Goal: Task Accomplishment & Management: Complete application form

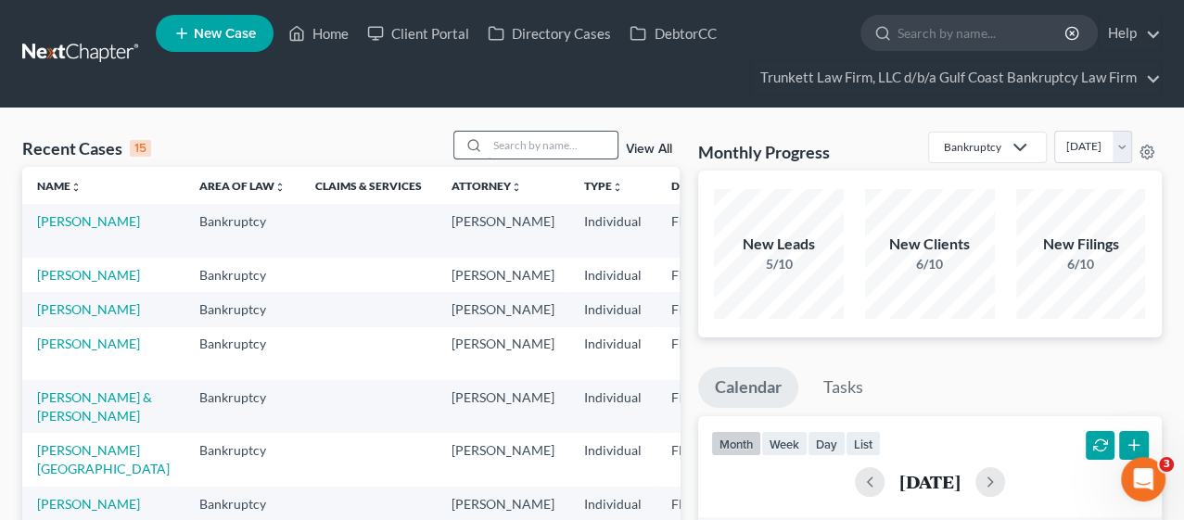
click at [582, 146] on input "search" at bounding box center [553, 145] width 130 height 27
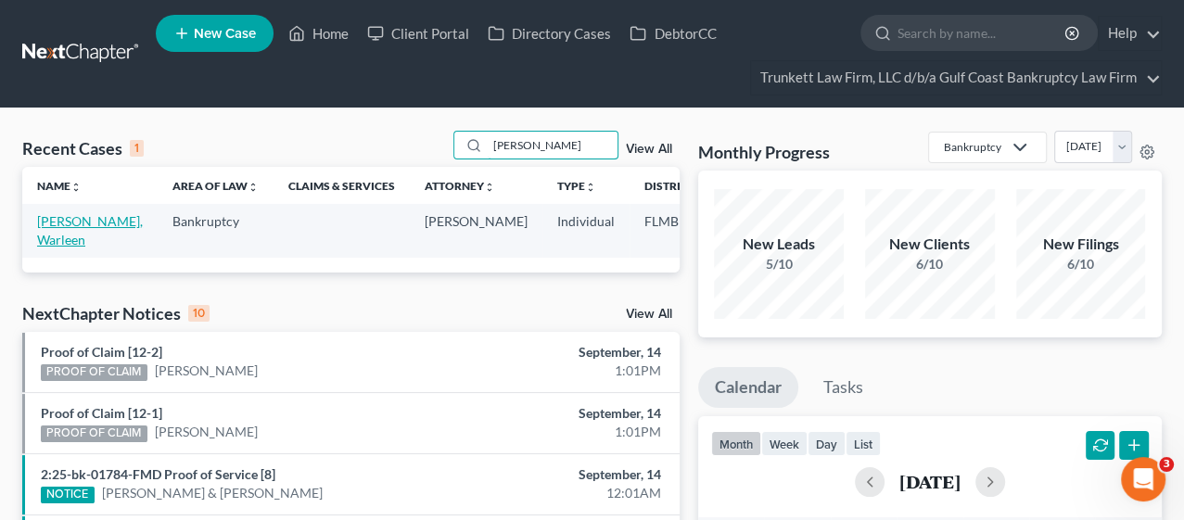
type input "[PERSON_NAME]"
click at [72, 234] on link "[PERSON_NAME], Warleen" at bounding box center [90, 230] width 106 height 34
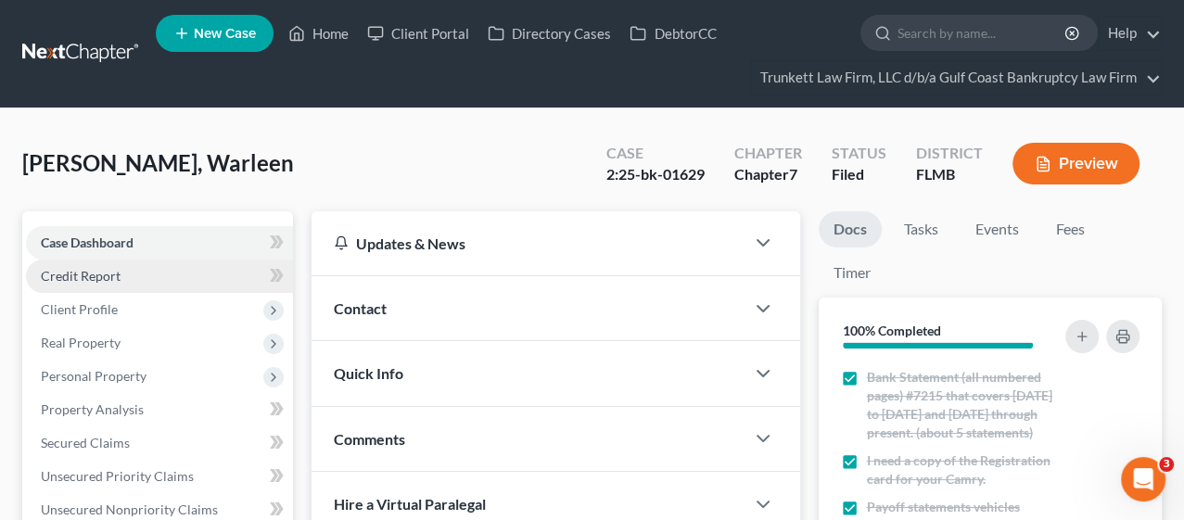
click at [63, 274] on span "Credit Report" at bounding box center [81, 276] width 80 height 16
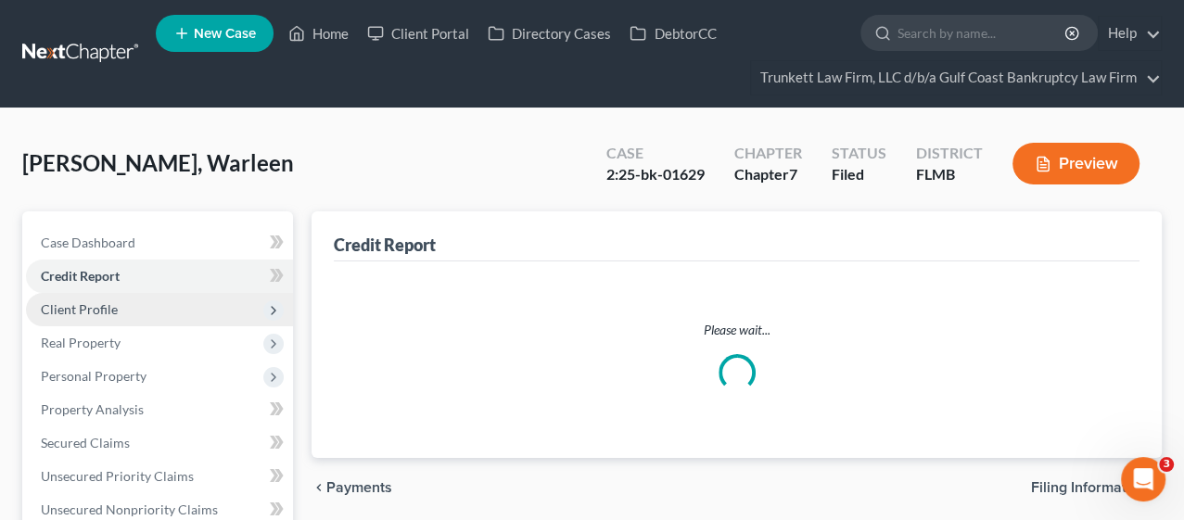
click at [68, 306] on span "Client Profile" at bounding box center [79, 309] width 77 height 16
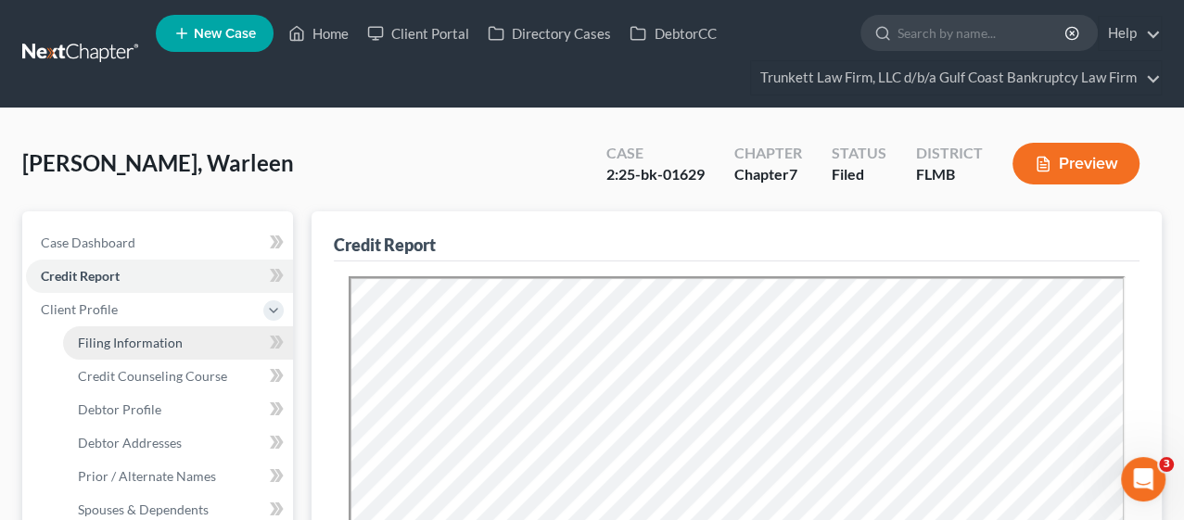
click at [154, 345] on span "Filing Information" at bounding box center [130, 343] width 105 height 16
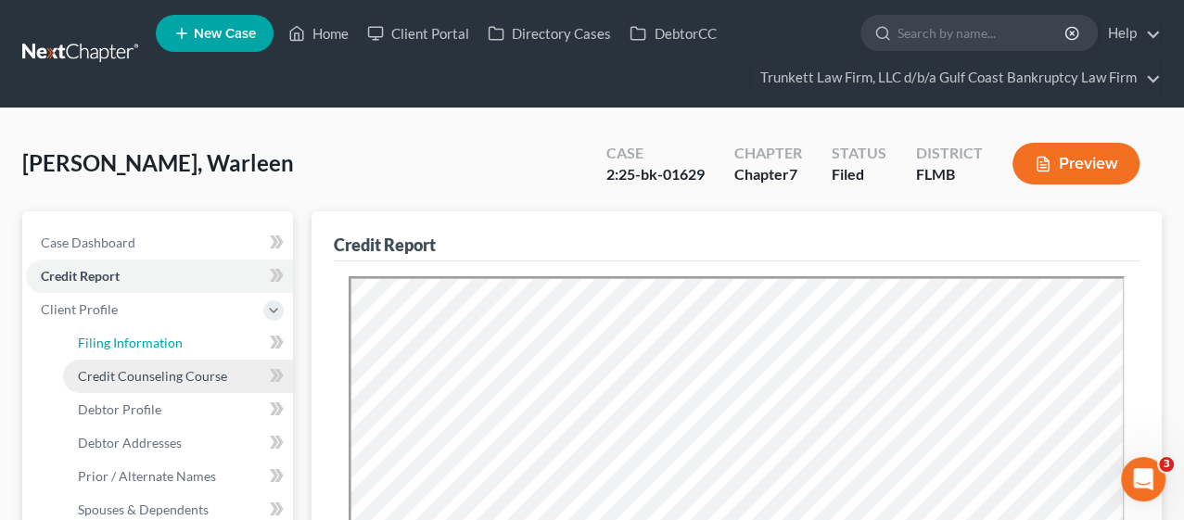
select select "1"
select select "0"
select select "15"
select select "0"
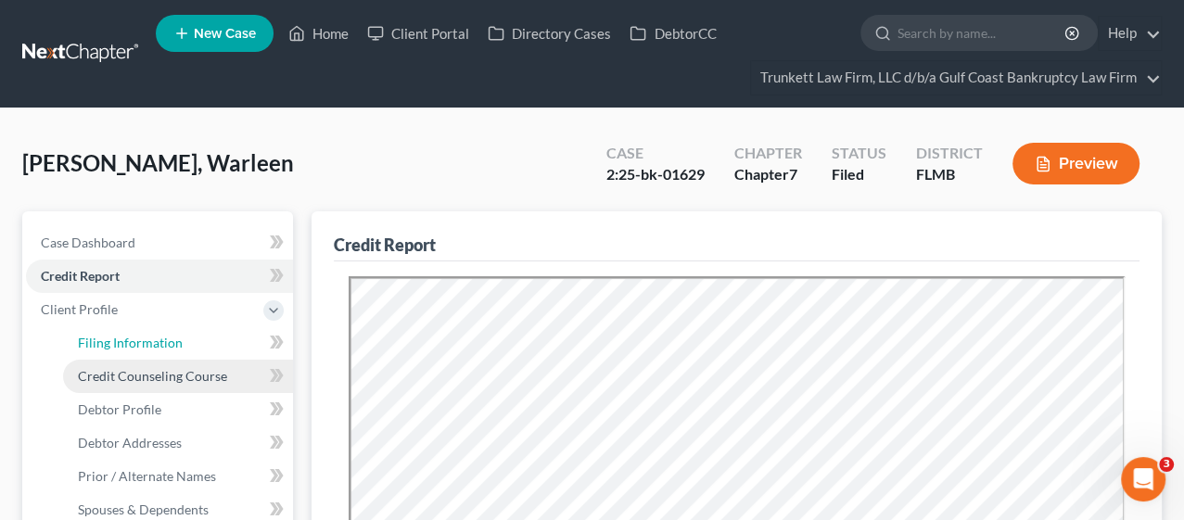
select select "9"
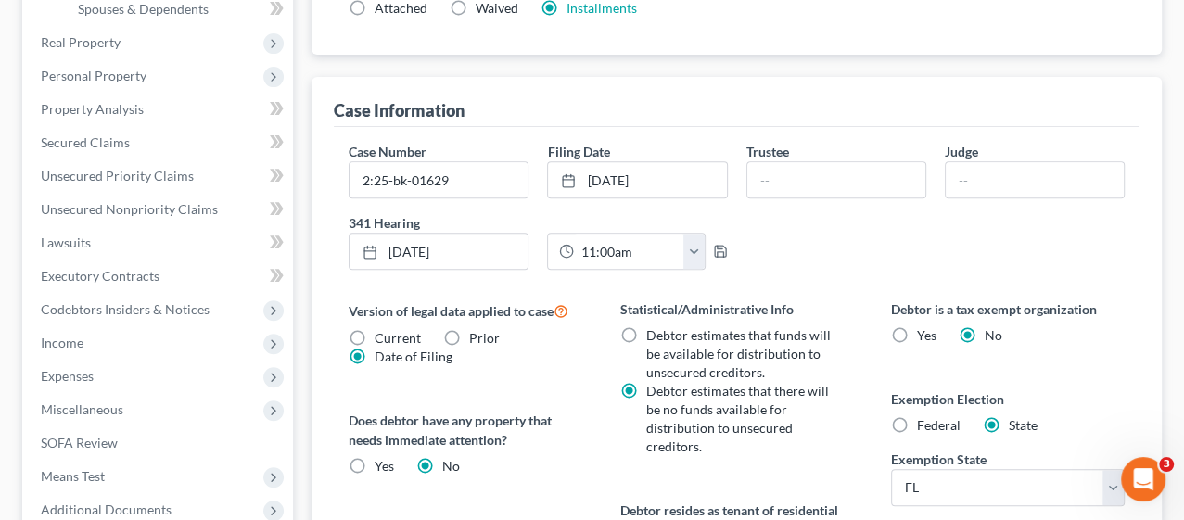
scroll to position [515, 0]
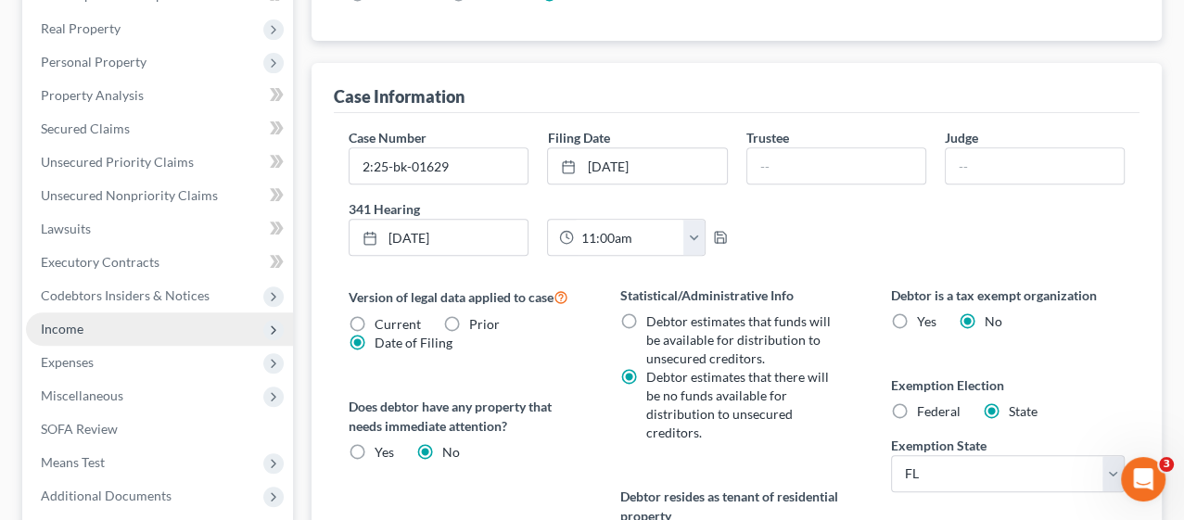
click at [185, 322] on span "Income" at bounding box center [159, 328] width 267 height 33
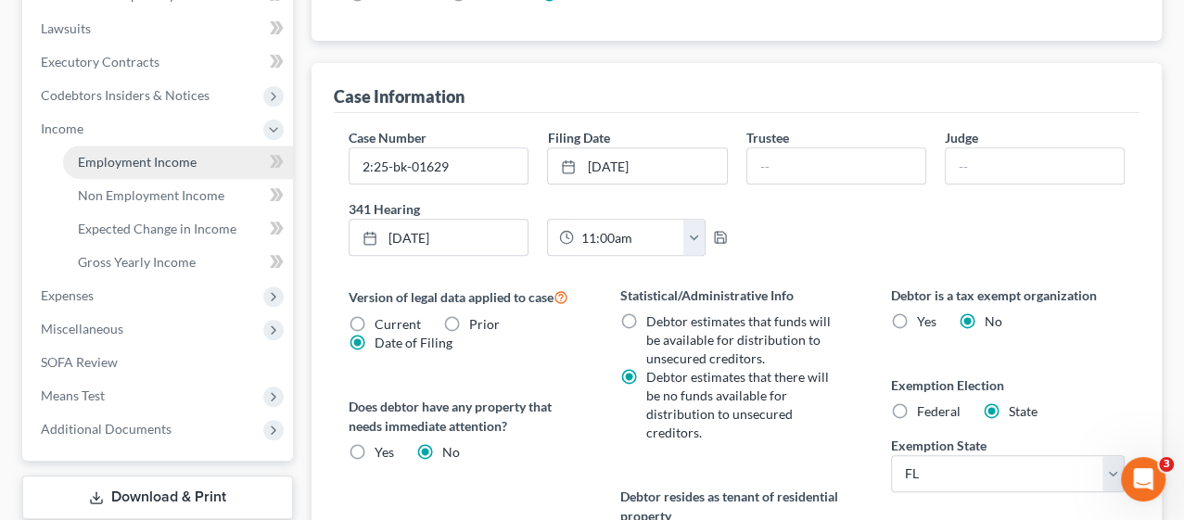
drag, startPoint x: 160, startPoint y: 157, endPoint x: 179, endPoint y: 160, distance: 18.9
click at [160, 157] on span "Employment Income" at bounding box center [137, 162] width 119 height 16
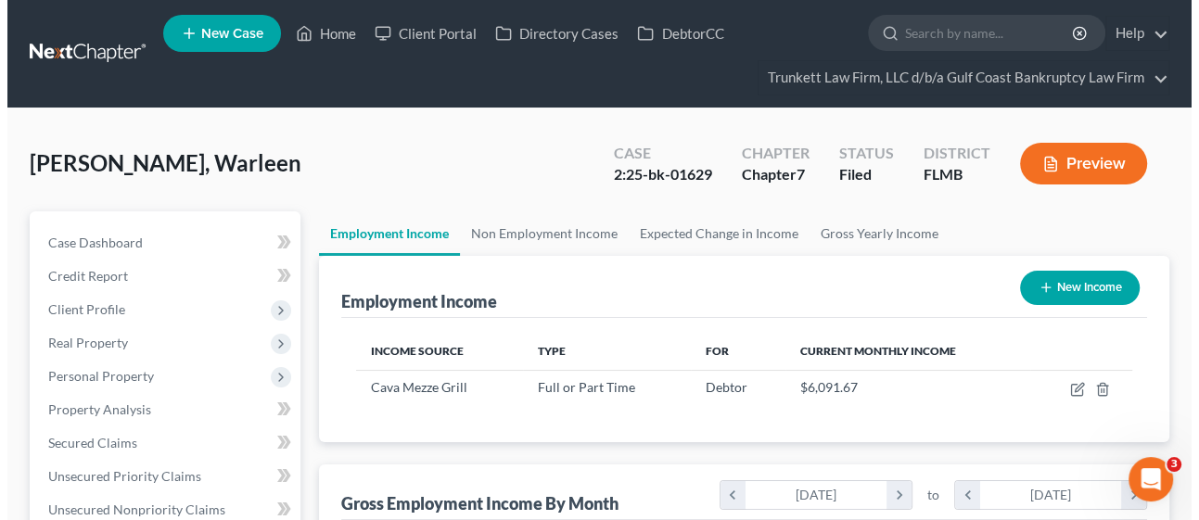
scroll to position [330, 474]
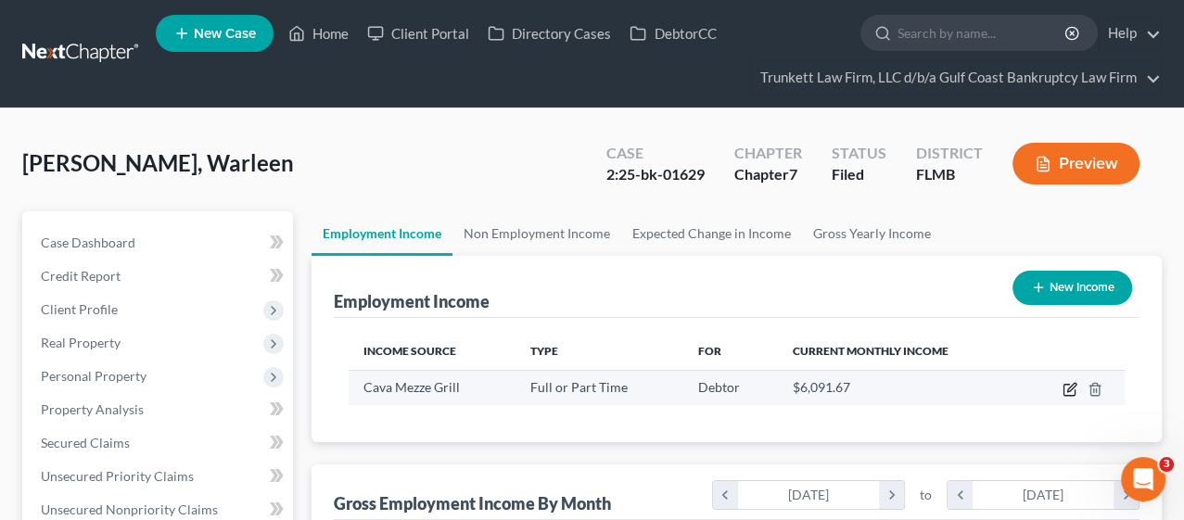
click at [1070, 386] on icon "button" at bounding box center [1071, 387] width 8 height 8
select select "0"
select select "9"
select select "2"
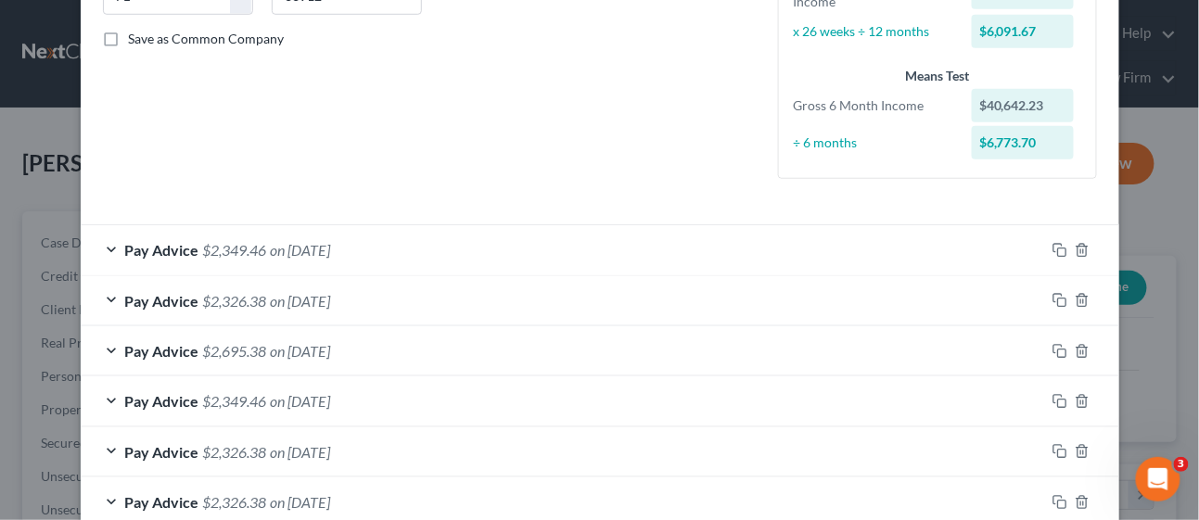
scroll to position [309, 0]
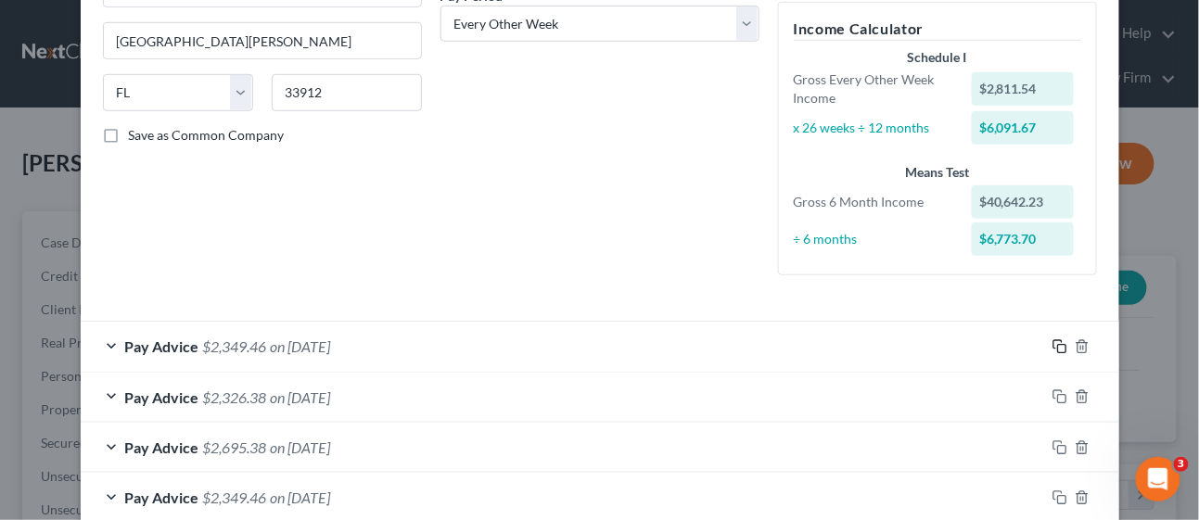
click at [1052, 342] on icon "button" at bounding box center [1059, 346] width 15 height 15
click at [1052, 348] on icon "button" at bounding box center [1059, 346] width 15 height 15
click at [458, 347] on div "Pay Advice $2,349.46 on [DATE]" at bounding box center [563, 346] width 964 height 49
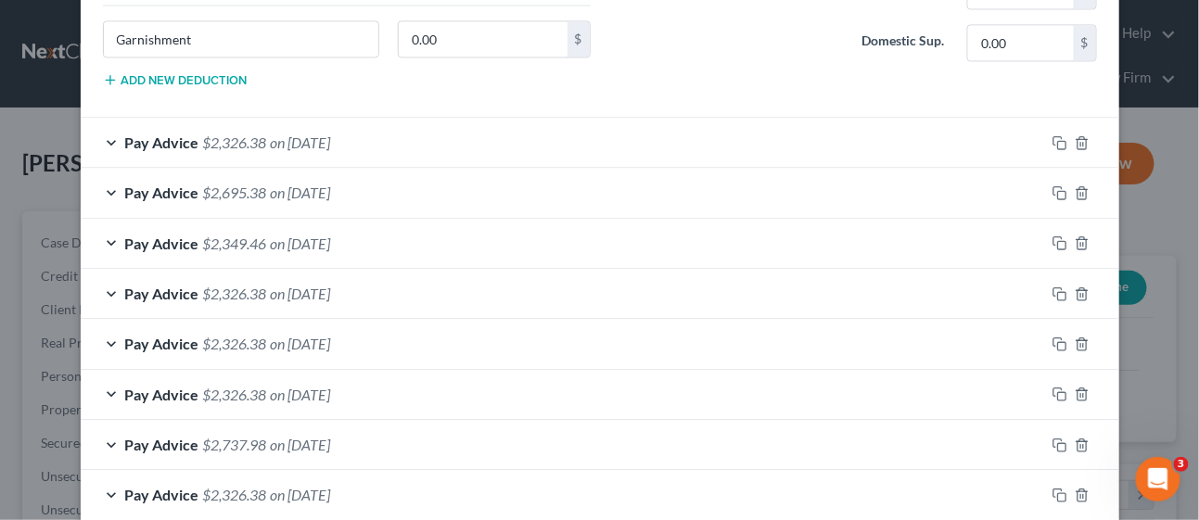
scroll to position [1133, 0]
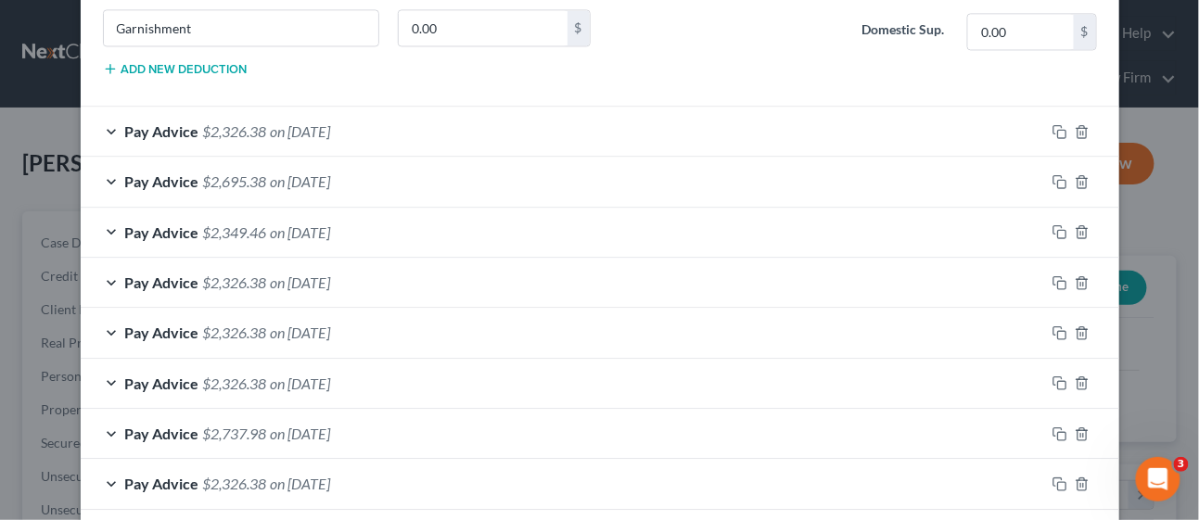
click at [474, 134] on div "Pay Advice $2,326.38 on [DATE]" at bounding box center [563, 131] width 964 height 49
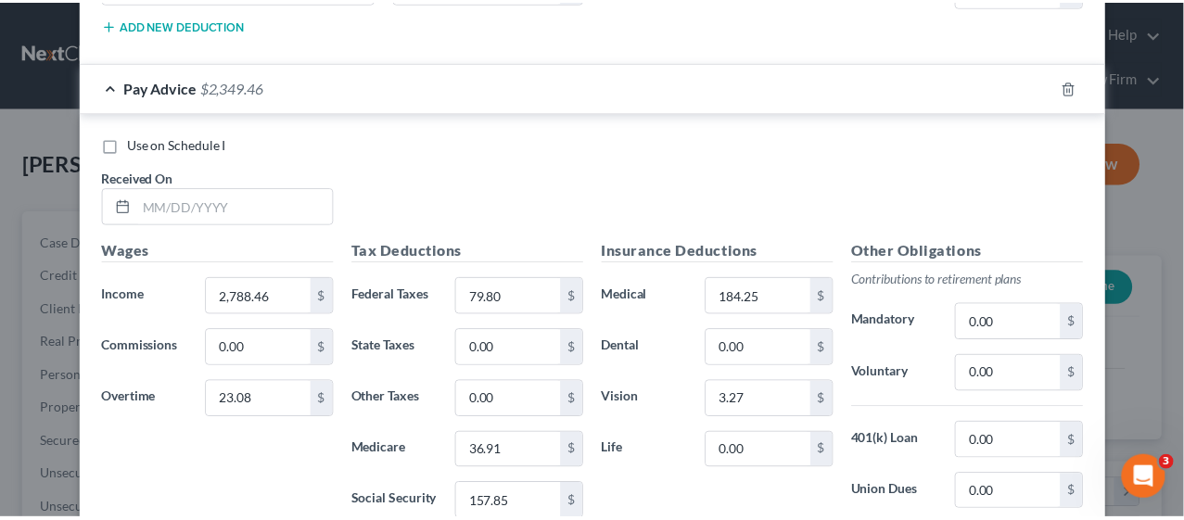
scroll to position [3925, 0]
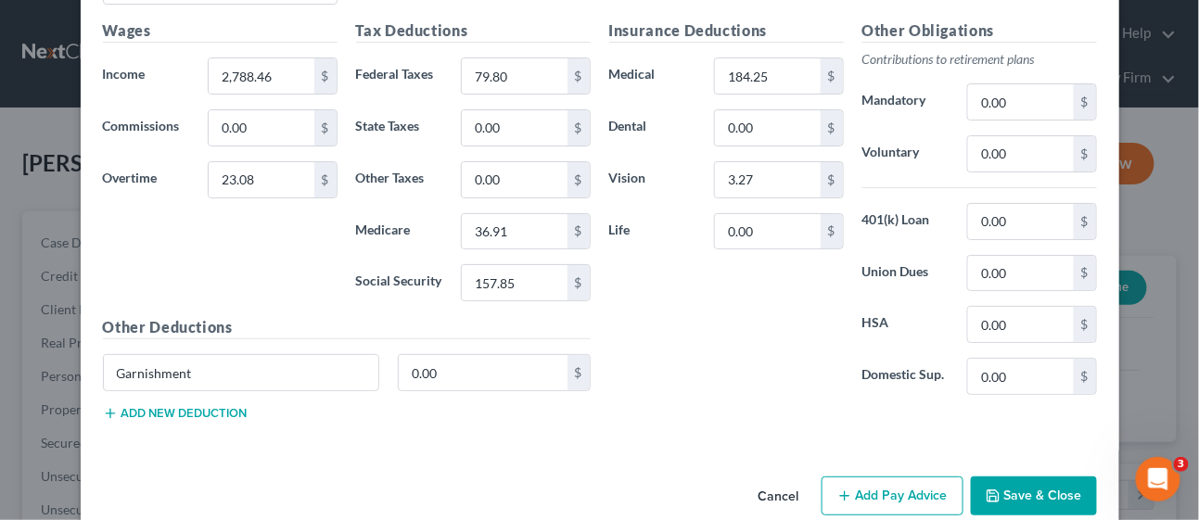
click at [1055, 477] on button "Save & Close" at bounding box center [1034, 496] width 126 height 39
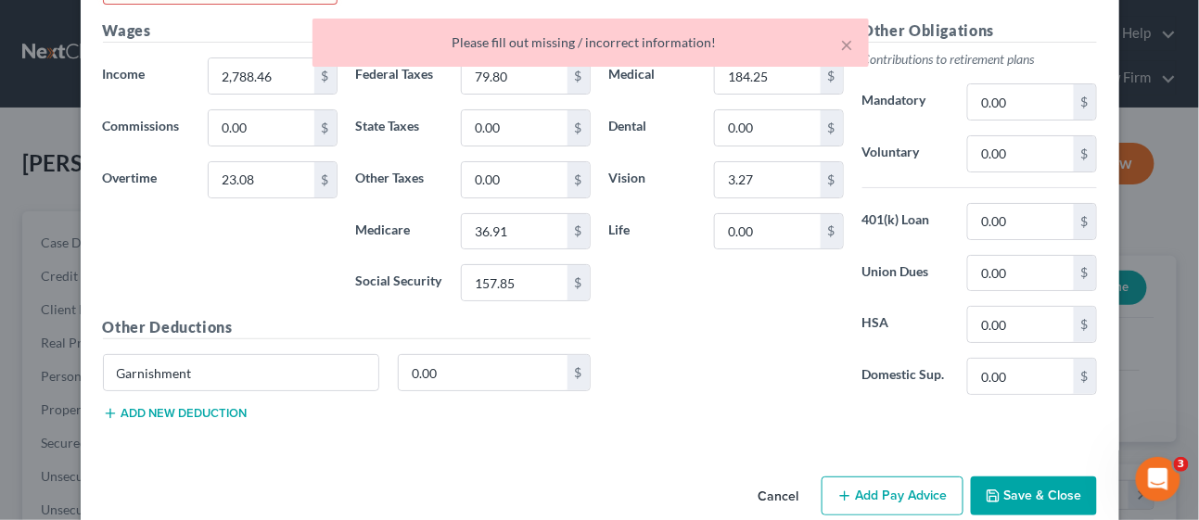
click at [783, 478] on button "Cancel" at bounding box center [779, 496] width 70 height 37
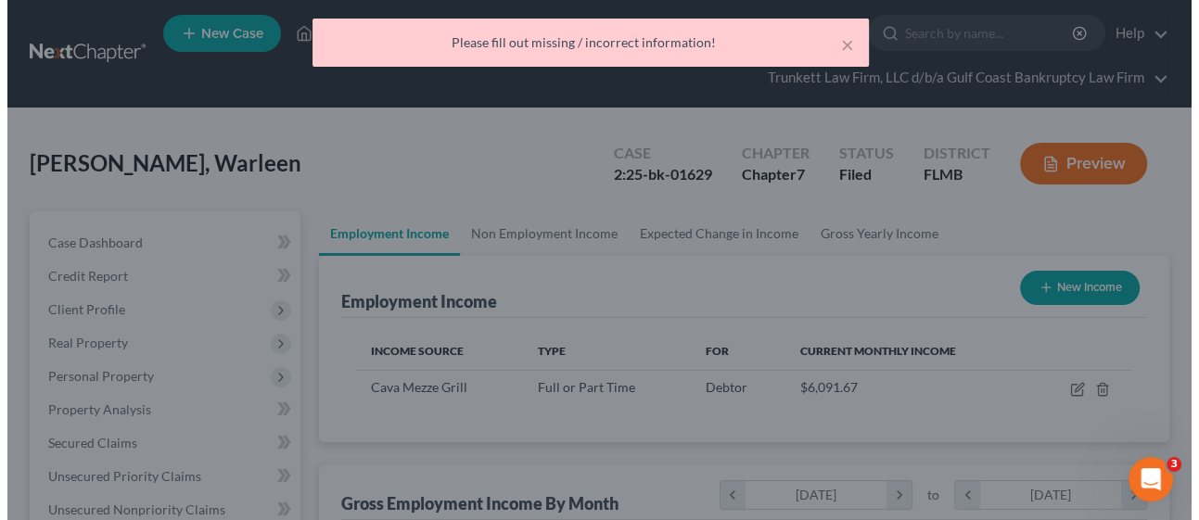
scroll to position [926792, 926648]
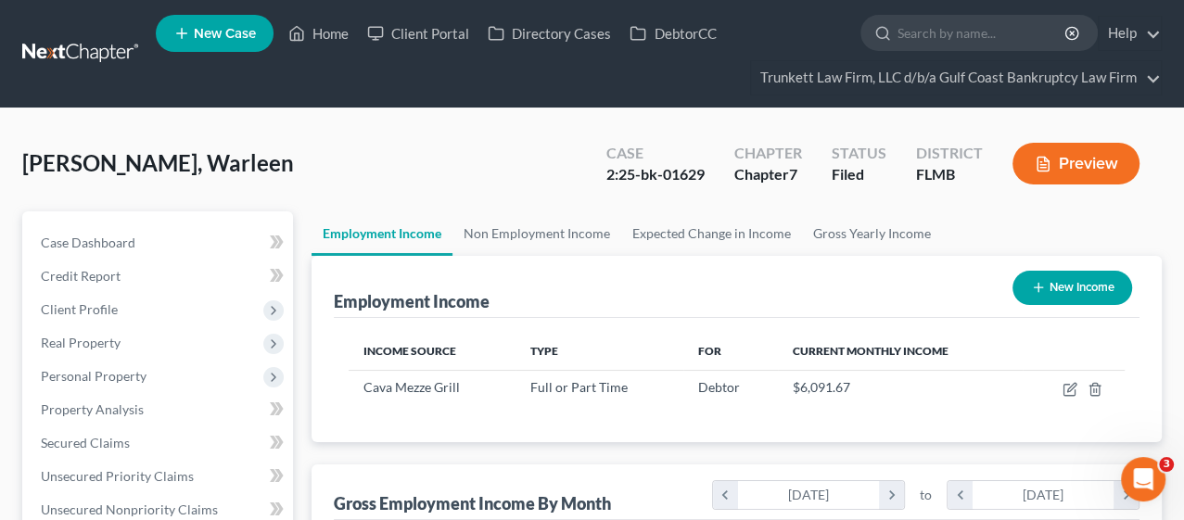
click at [841, 37] on ul "New Case Home Client Portal Directory Cases DebtorCC - No Result - See all resu…" at bounding box center [659, 53] width 1006 height 89
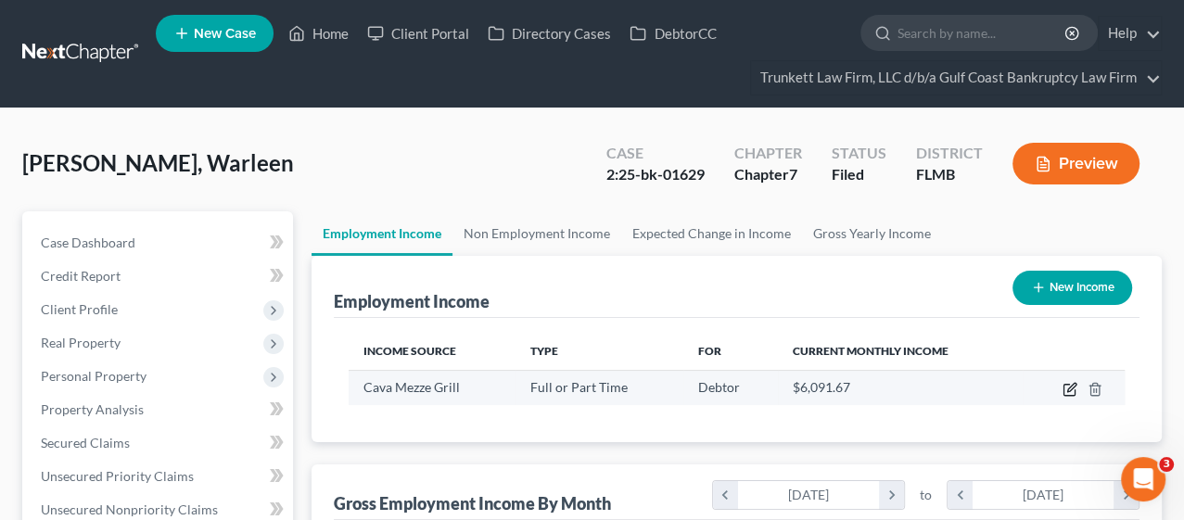
click at [1068, 385] on icon "button" at bounding box center [1069, 389] width 15 height 15
select select "0"
select select "9"
select select "2"
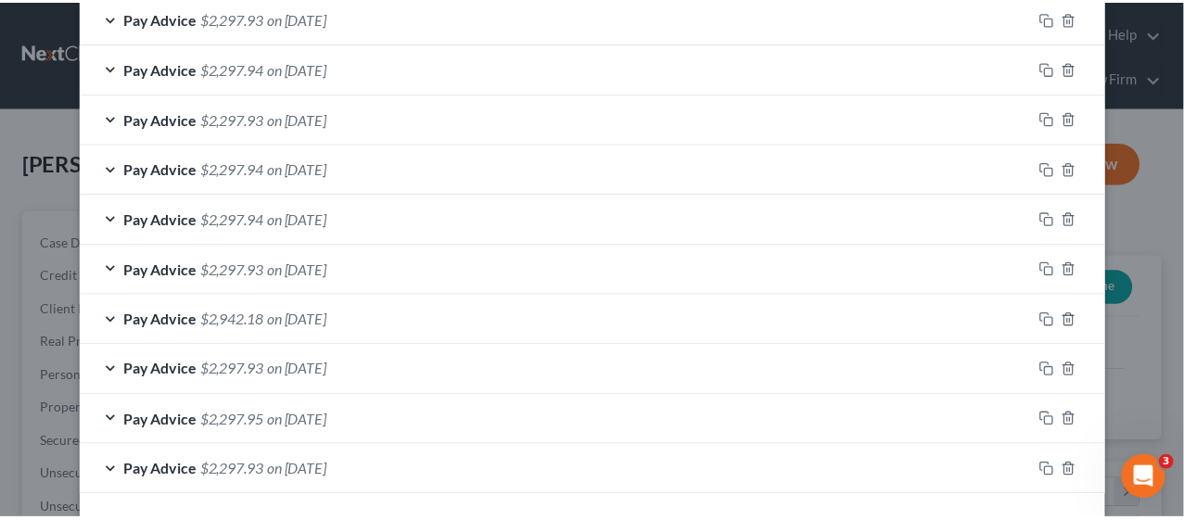
scroll to position [1611, 0]
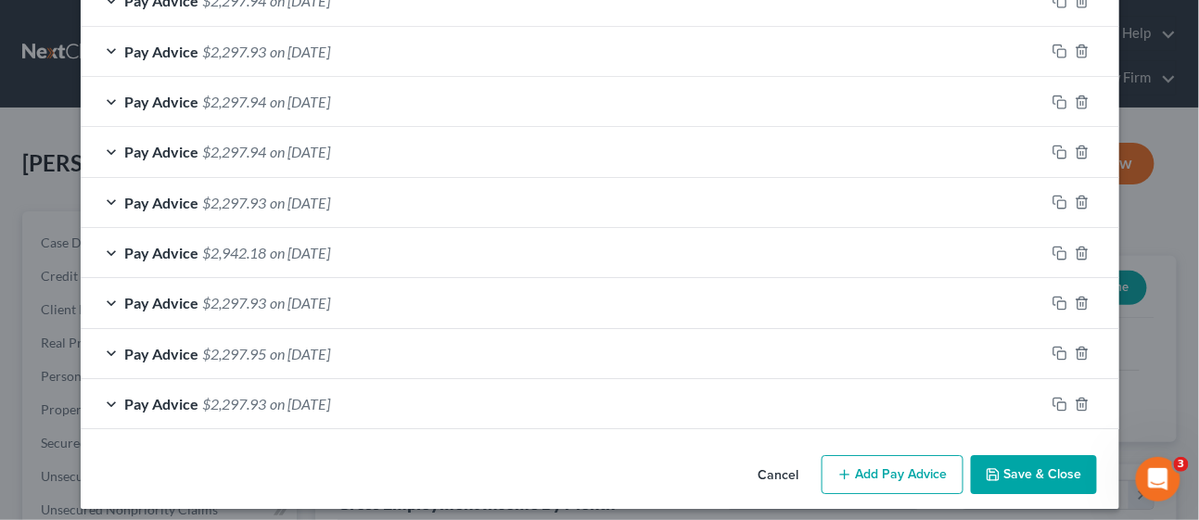
click at [771, 466] on button "Cancel" at bounding box center [779, 475] width 70 height 37
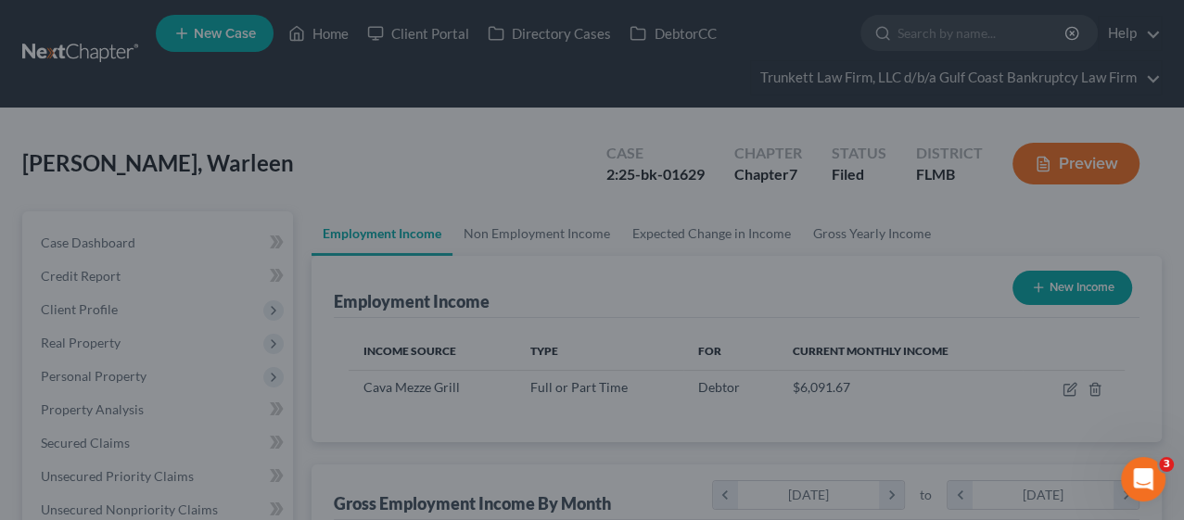
scroll to position [926792, 926648]
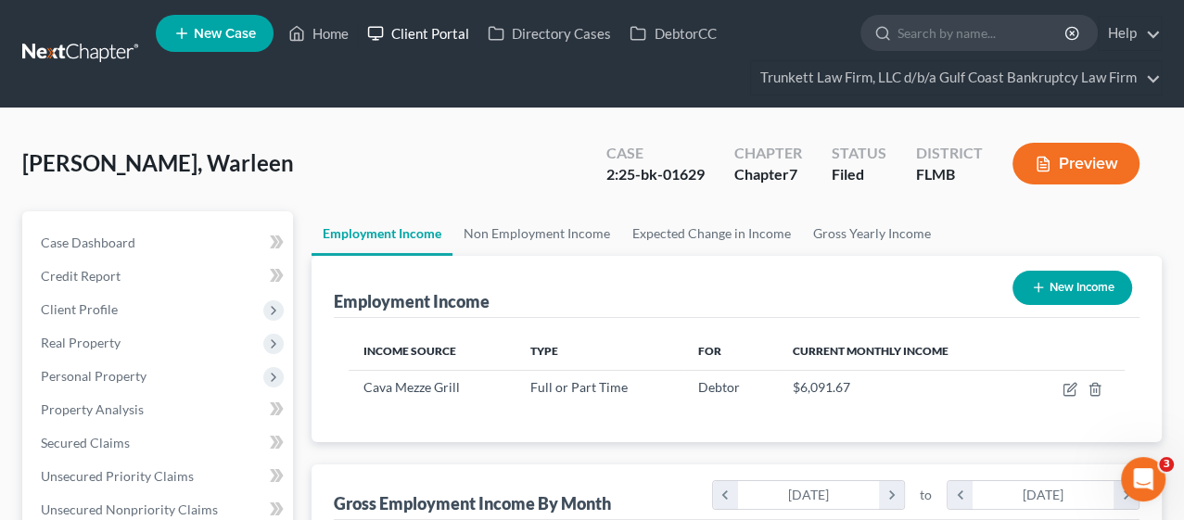
click at [449, 34] on link "Client Portal" at bounding box center [418, 33] width 121 height 33
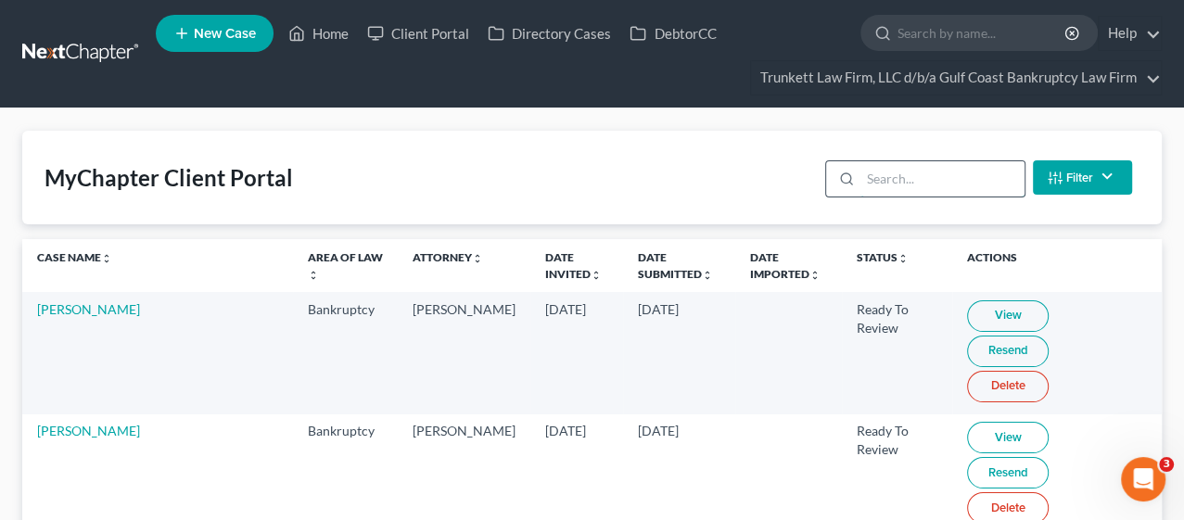
click at [890, 174] on input "search" at bounding box center [942, 178] width 164 height 35
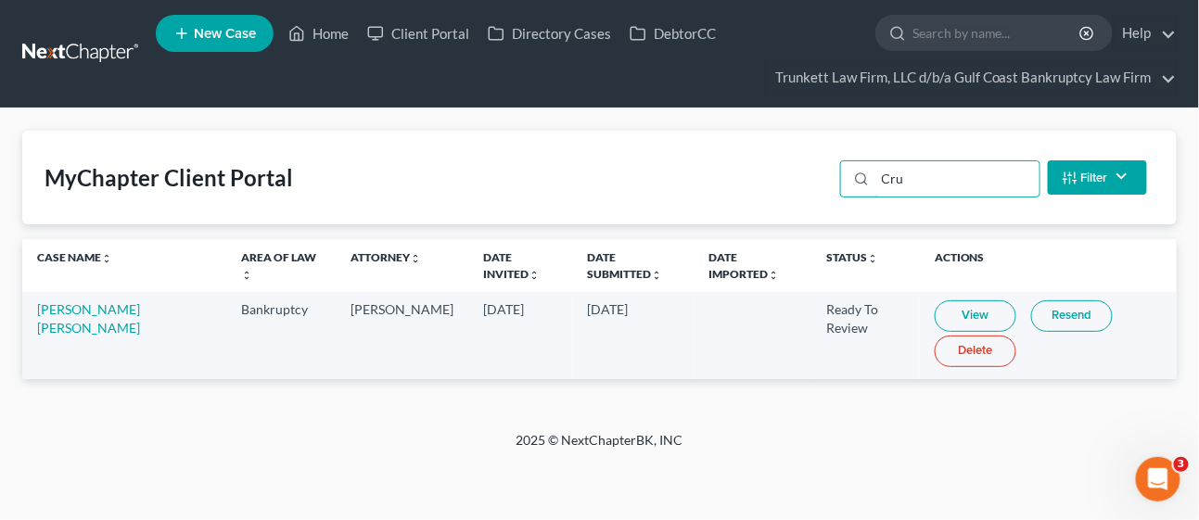
type input "Cru"
click at [935, 310] on link "View" at bounding box center [976, 316] width 82 height 32
click at [332, 29] on link "Home" at bounding box center [318, 33] width 79 height 33
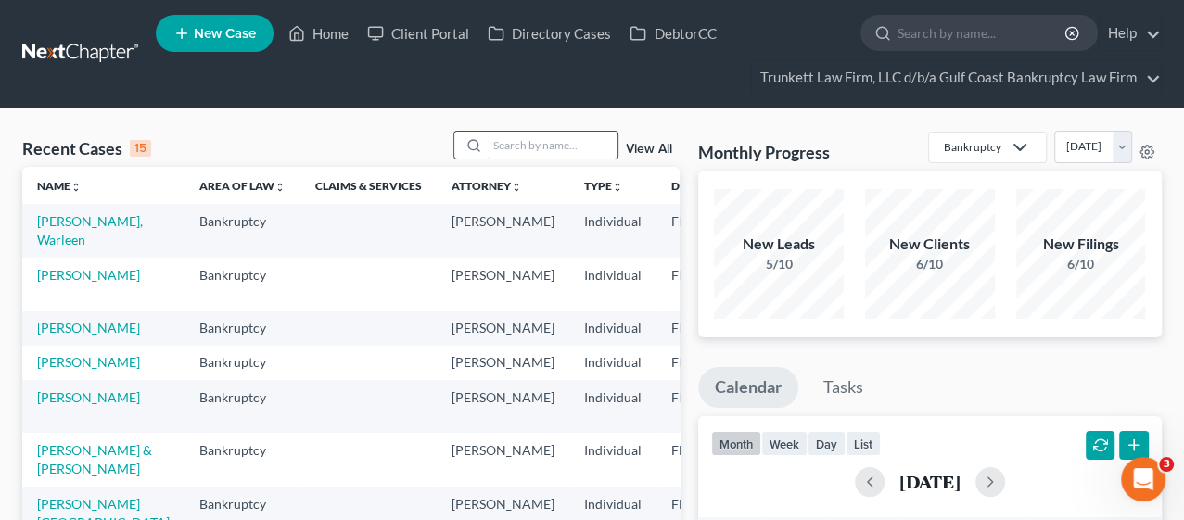
click at [547, 146] on input "search" at bounding box center [553, 145] width 130 height 27
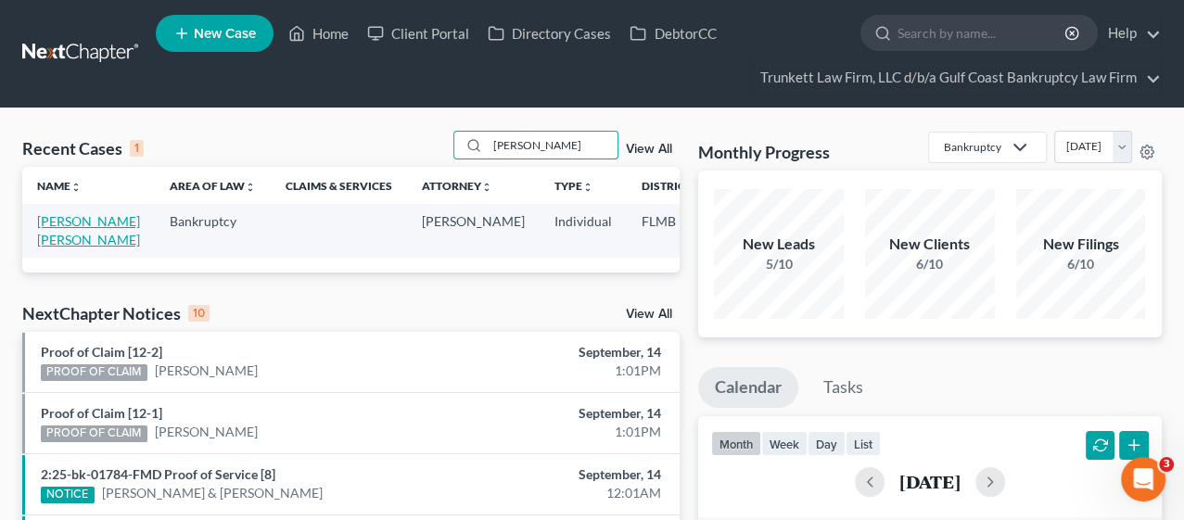
type input "[PERSON_NAME]"
click at [51, 235] on link "[PERSON_NAME] [PERSON_NAME]" at bounding box center [88, 230] width 103 height 34
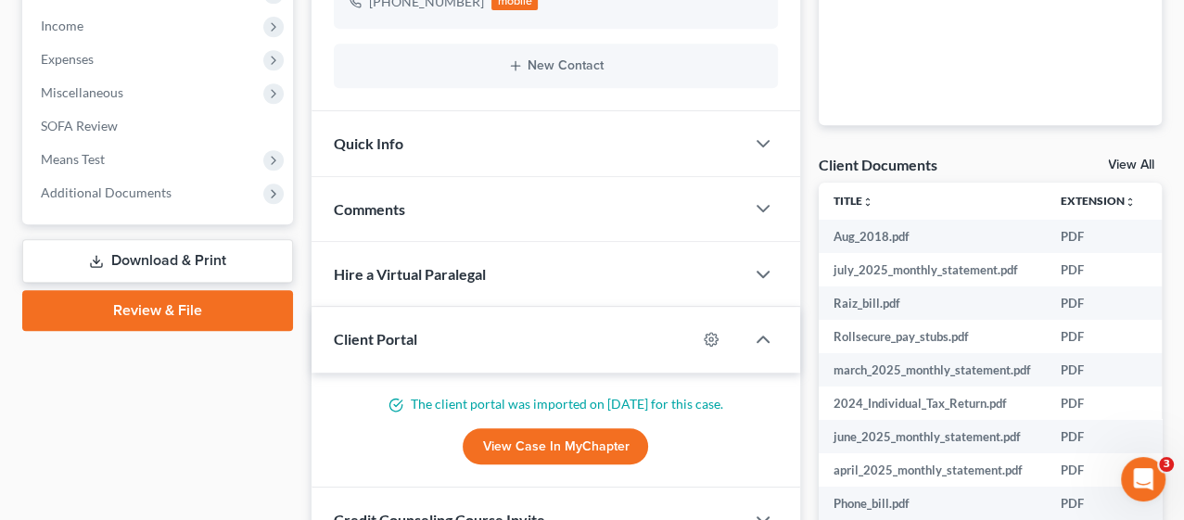
click at [1130, 159] on link "View All" at bounding box center [1131, 165] width 46 height 13
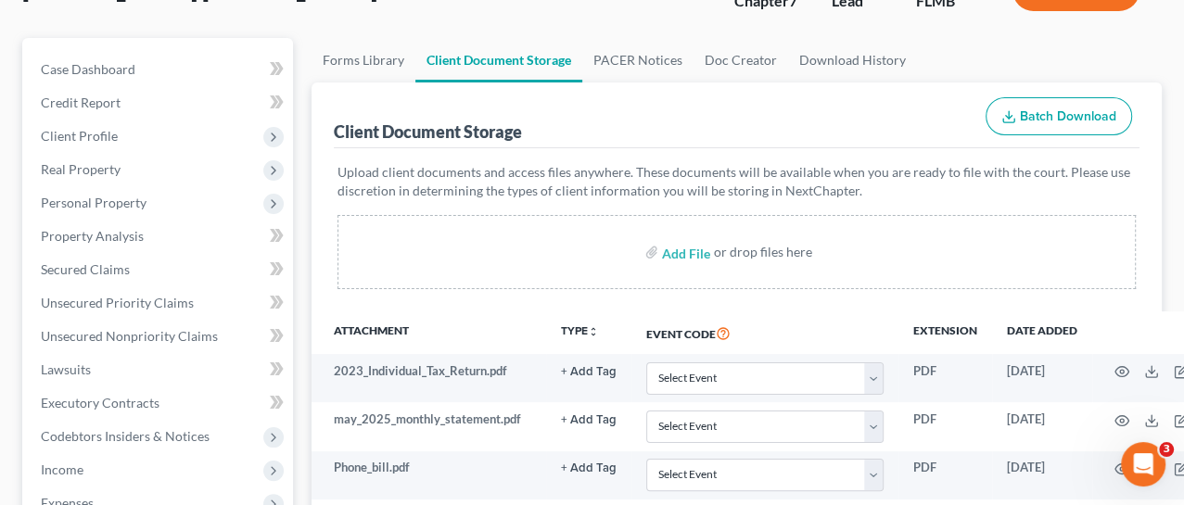
scroll to position [103, 0]
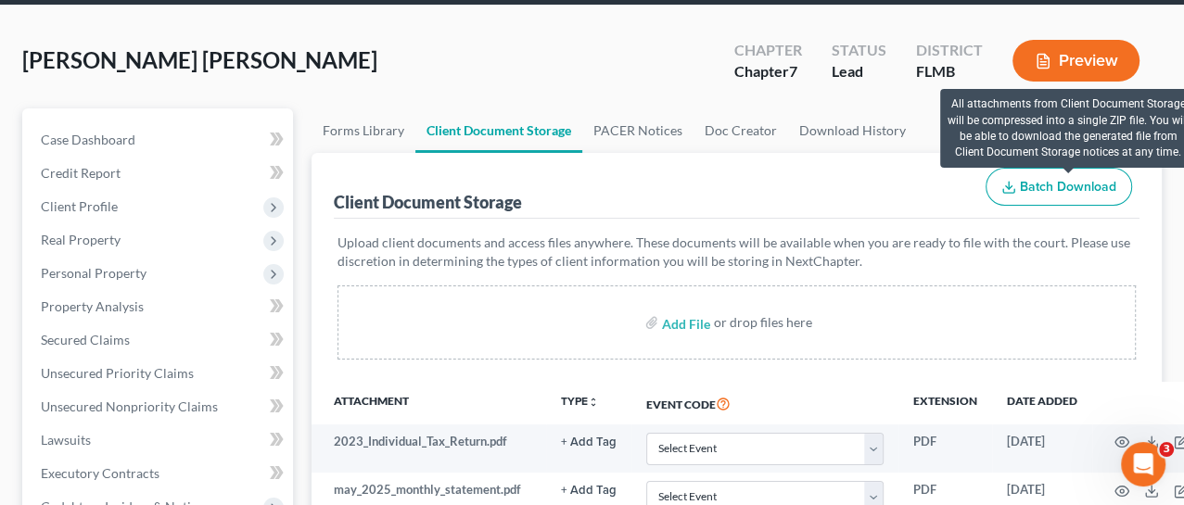
click at [1040, 186] on span "Batch Download" at bounding box center [1068, 187] width 96 height 16
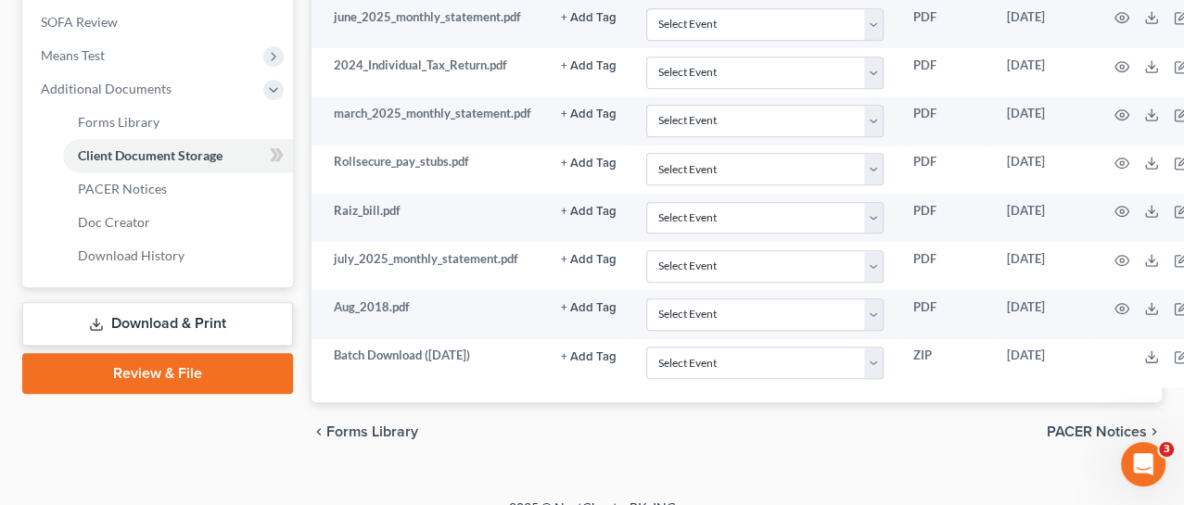
scroll to position [738, 0]
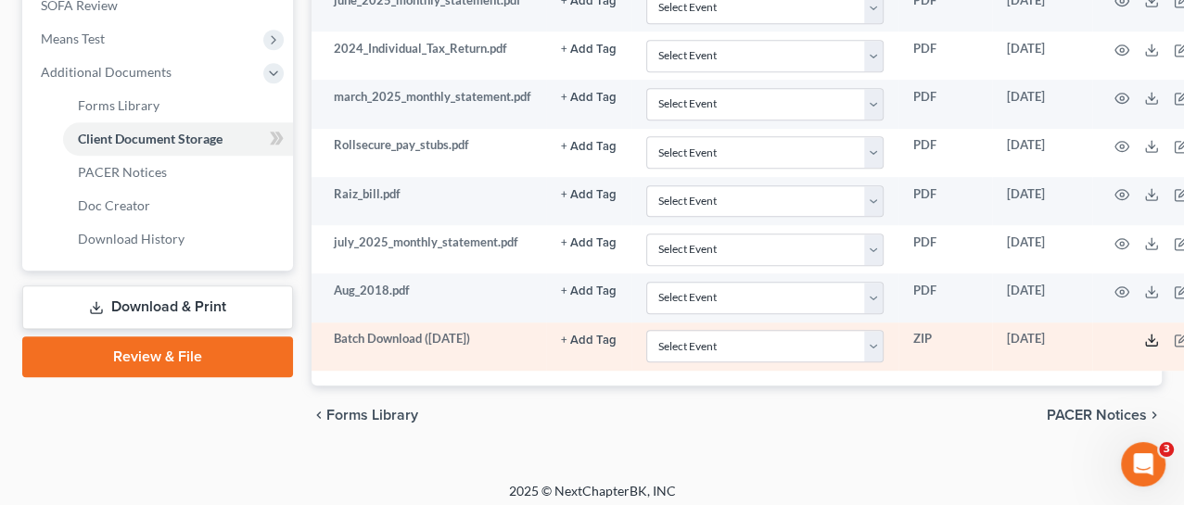
click at [1151, 339] on polyline at bounding box center [1151, 340] width 6 height 3
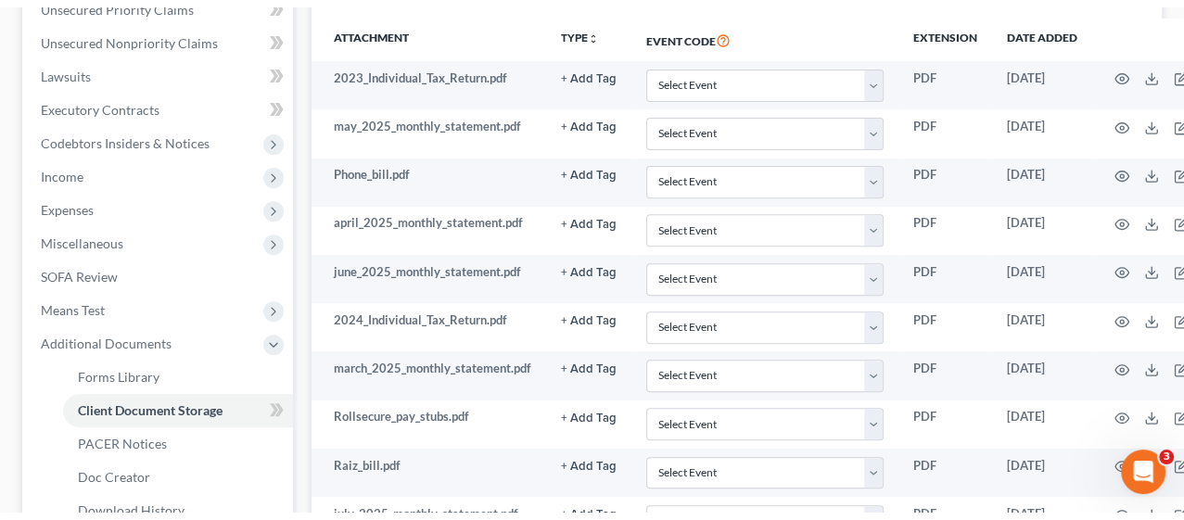
scroll to position [0, 0]
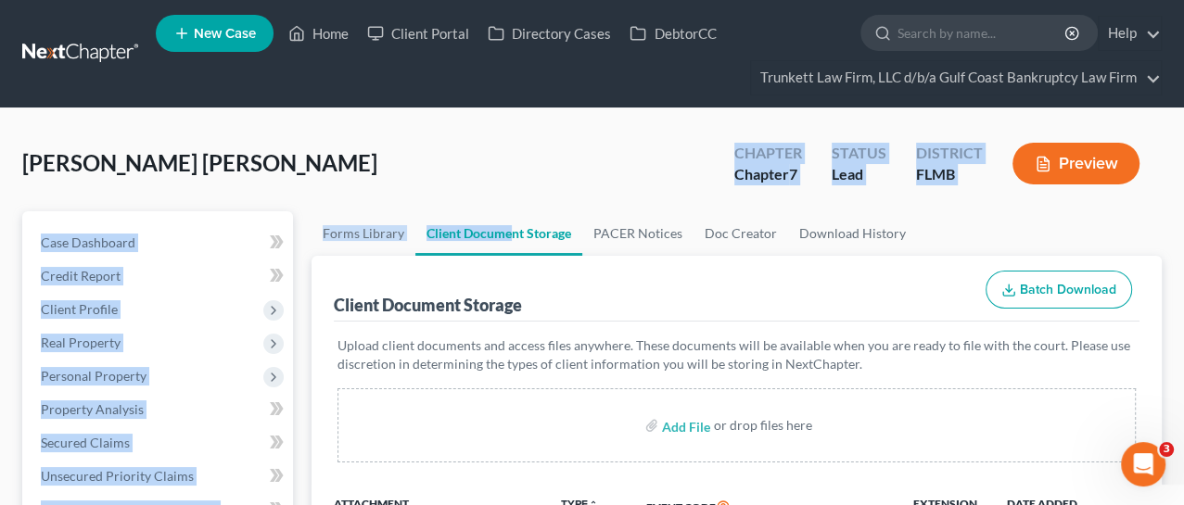
drag, startPoint x: 526, startPoint y: 151, endPoint x: 465, endPoint y: 394, distance: 250.3
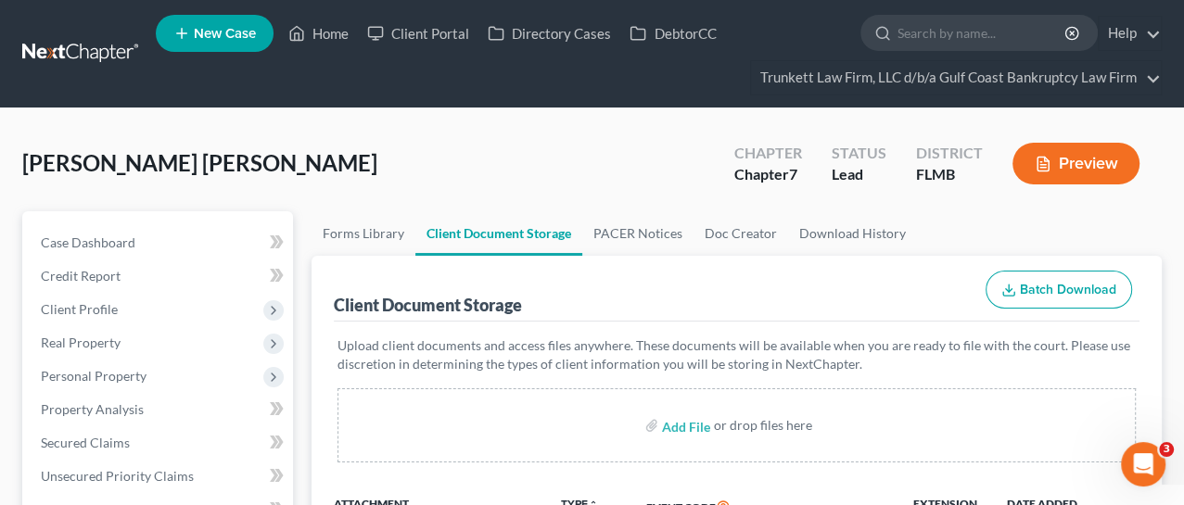
click at [401, 412] on div "Add File or drop files here" at bounding box center [736, 425] width 798 height 74
drag, startPoint x: 336, startPoint y: 30, endPoint x: 342, endPoint y: 46, distance: 17.9
click at [336, 31] on link "Home" at bounding box center [318, 33] width 79 height 33
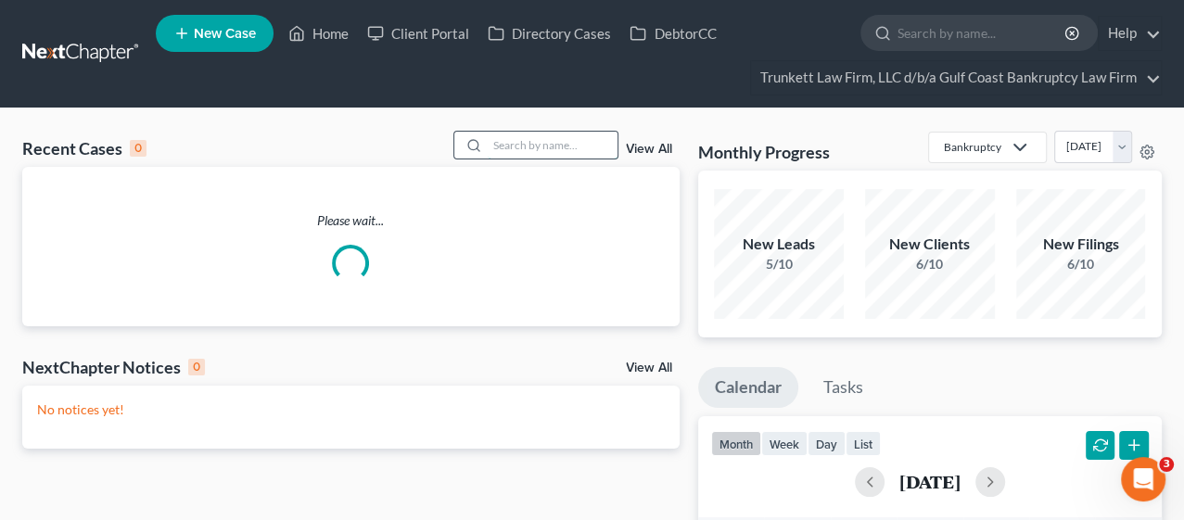
click at [512, 145] on input "search" at bounding box center [553, 145] width 130 height 27
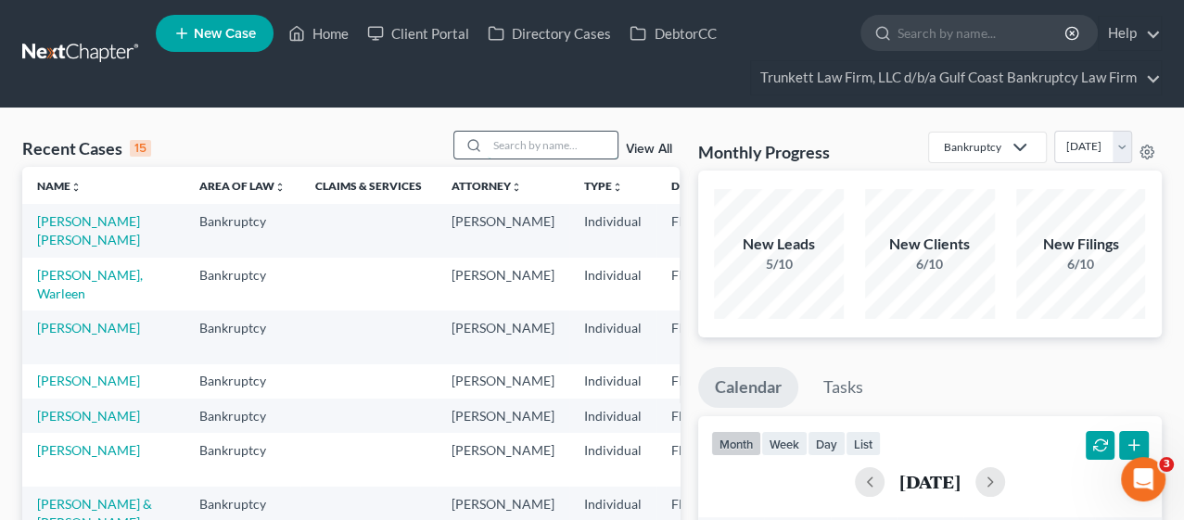
click at [504, 140] on input "search" at bounding box center [553, 145] width 130 height 27
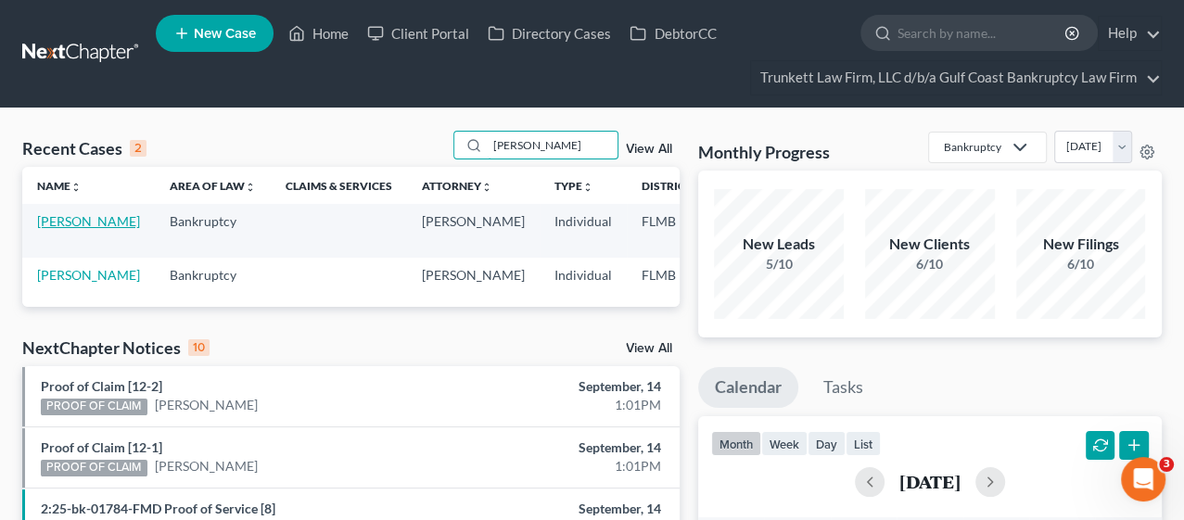
type input "[PERSON_NAME]"
click at [62, 218] on link "[PERSON_NAME]" at bounding box center [88, 221] width 103 height 16
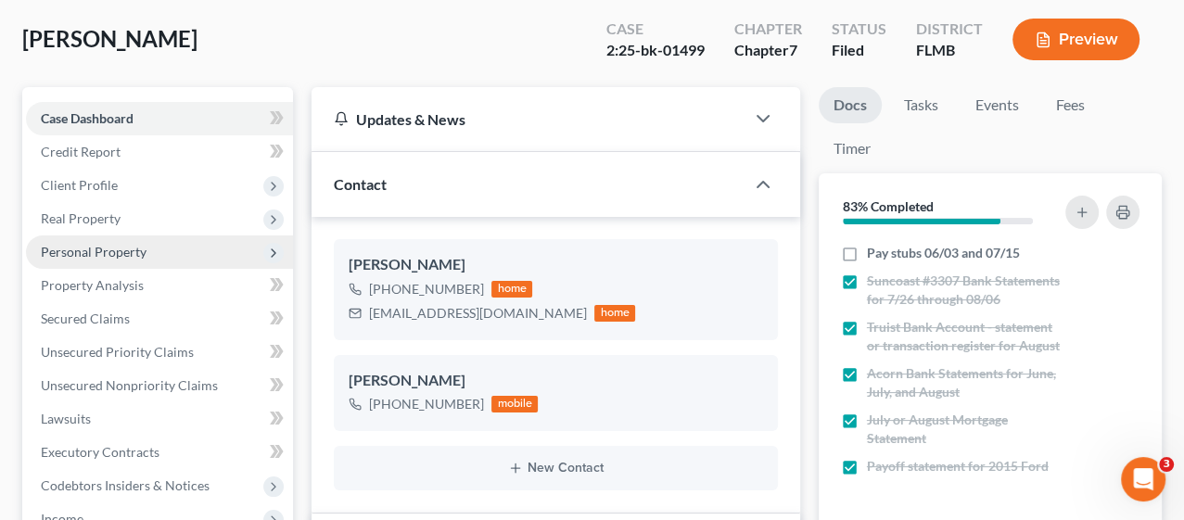
scroll to position [103, 0]
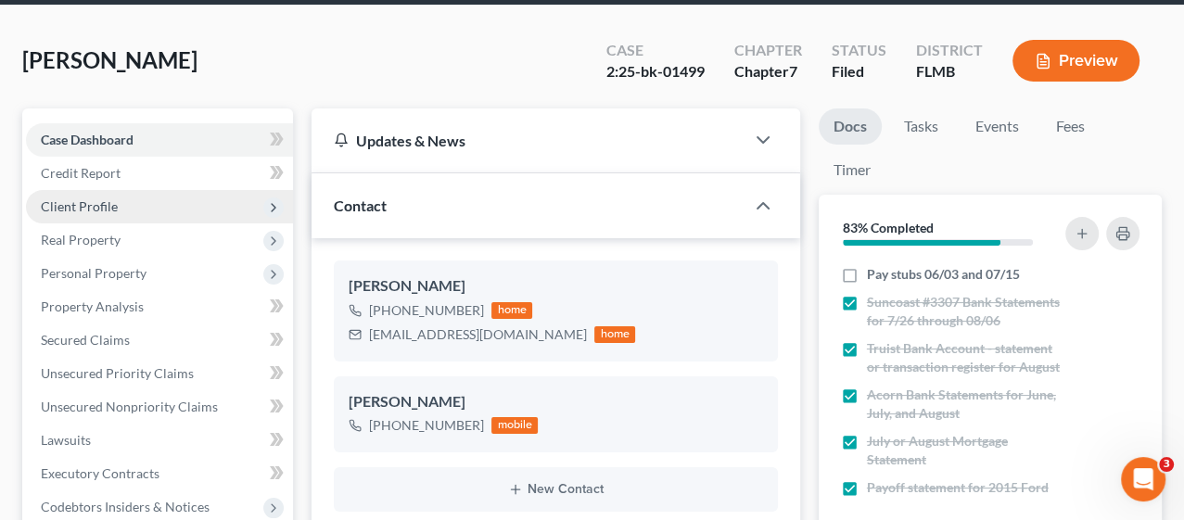
click at [110, 198] on span "Client Profile" at bounding box center [79, 206] width 77 height 16
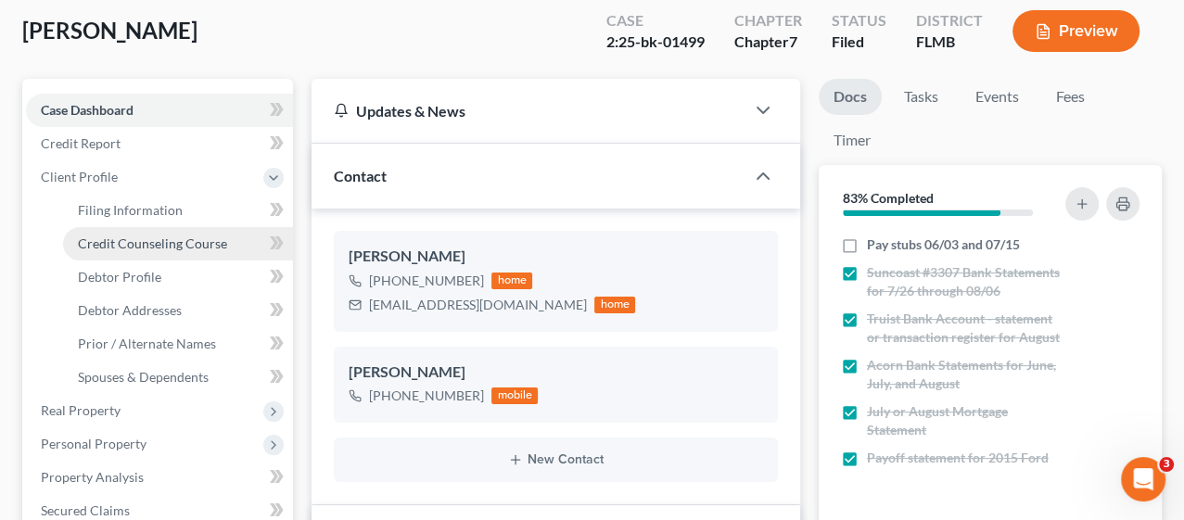
scroll to position [206, 0]
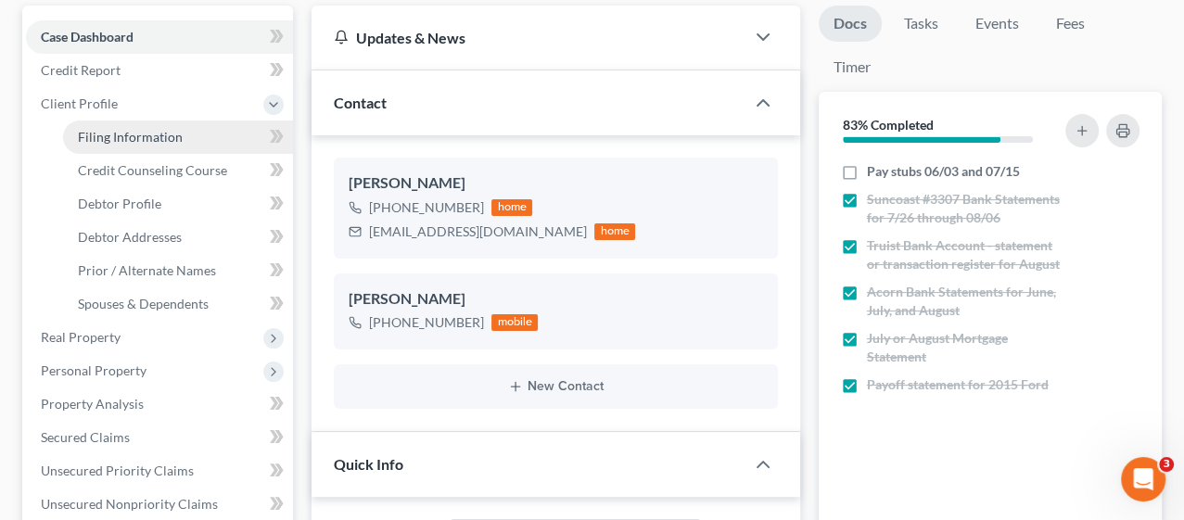
click at [138, 138] on span "Filing Information" at bounding box center [130, 137] width 105 height 16
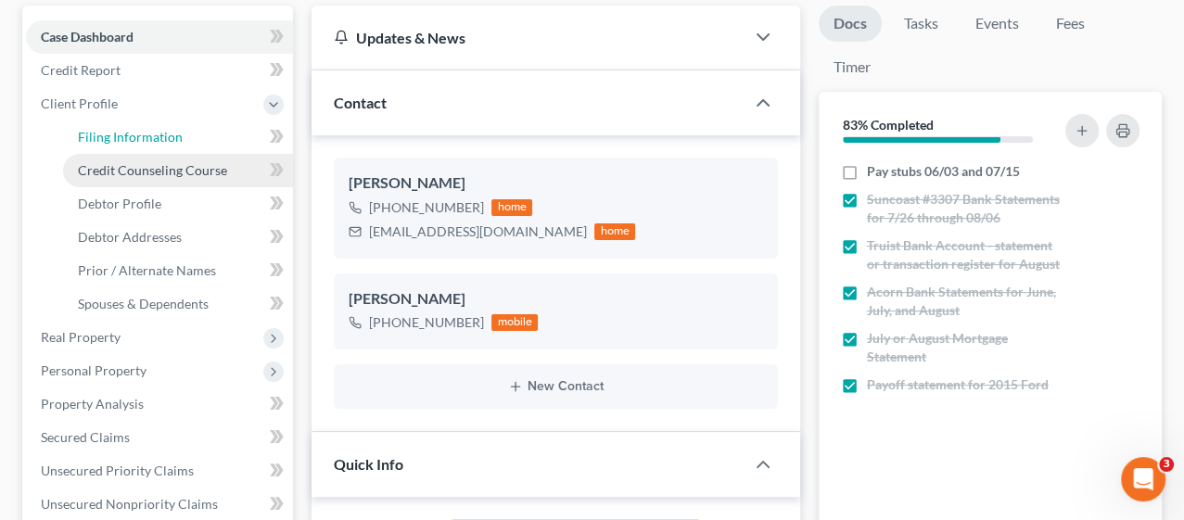
select select "1"
select select "0"
select select "15"
select select "0"
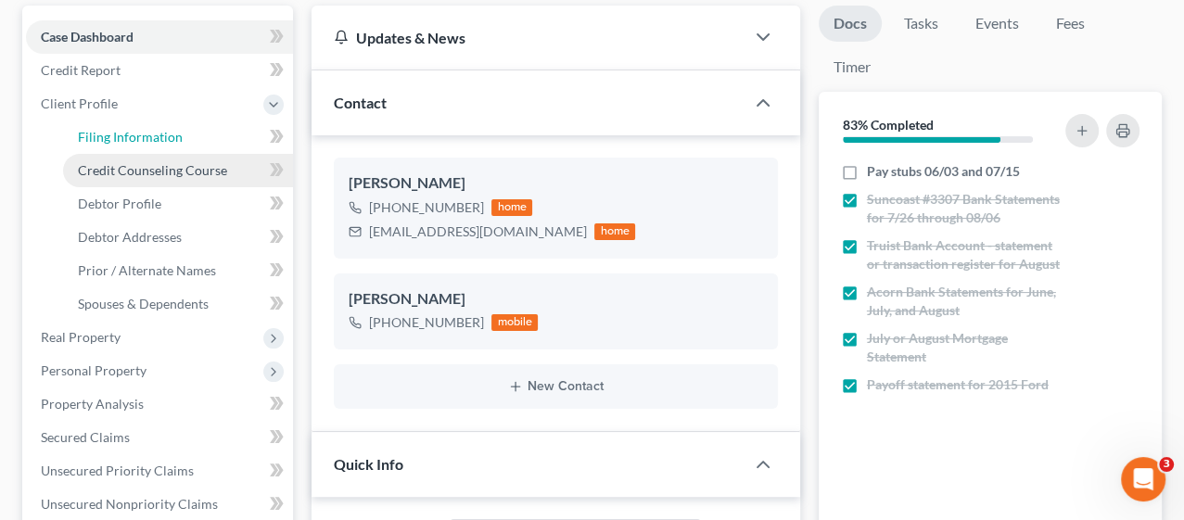
select select "9"
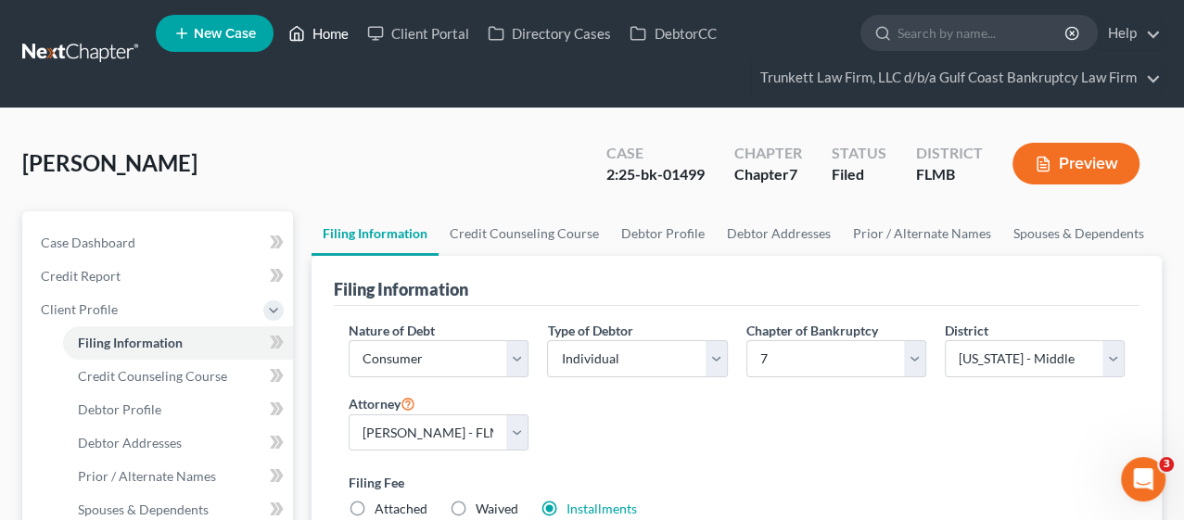
click at [331, 32] on link "Home" at bounding box center [318, 33] width 79 height 33
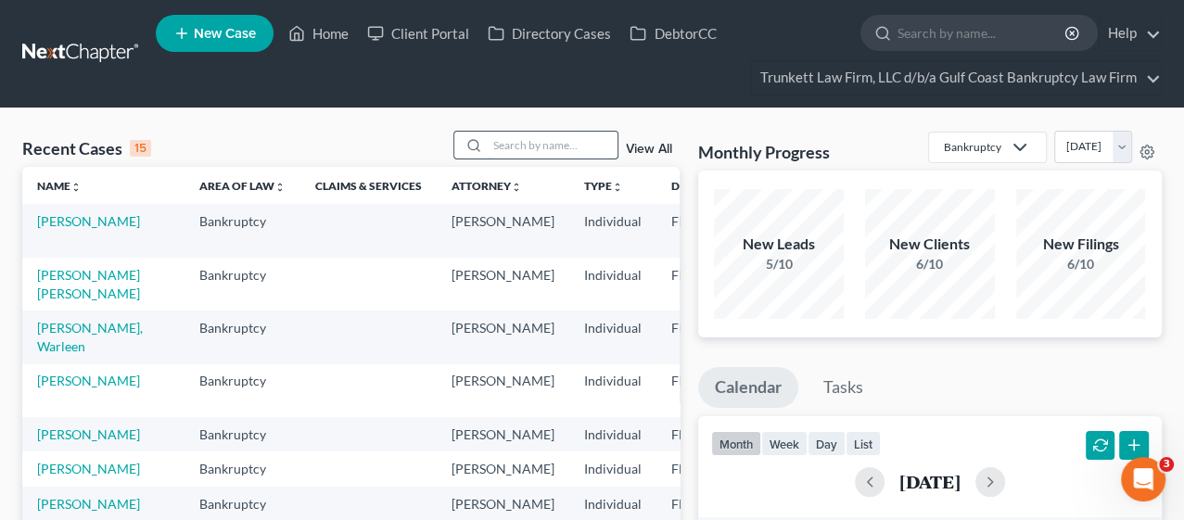
click at [517, 132] on input "search" at bounding box center [553, 145] width 130 height 27
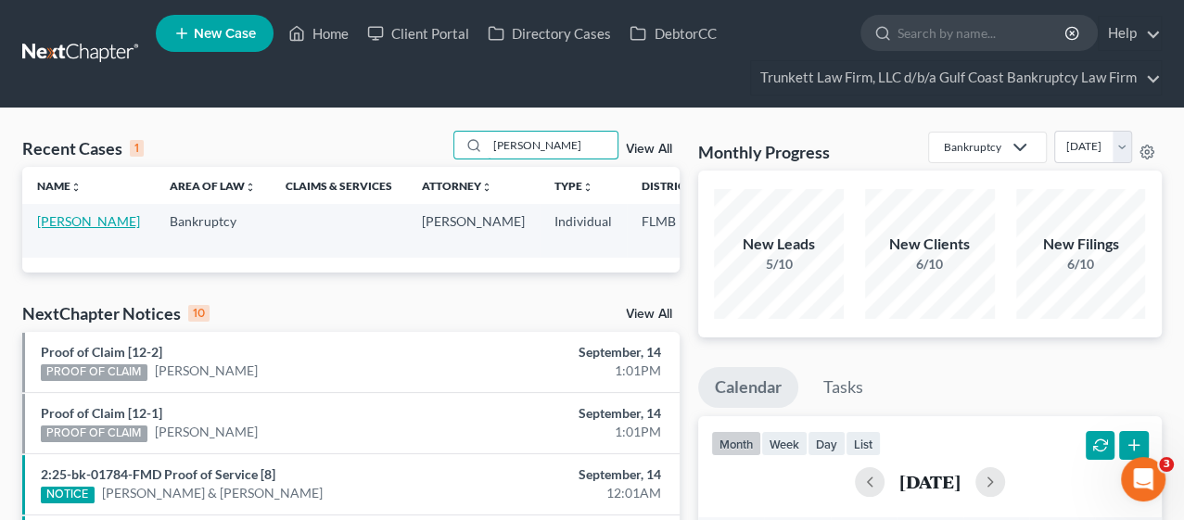
type input "[PERSON_NAME]"
click at [76, 229] on link "[PERSON_NAME]" at bounding box center [88, 221] width 103 height 16
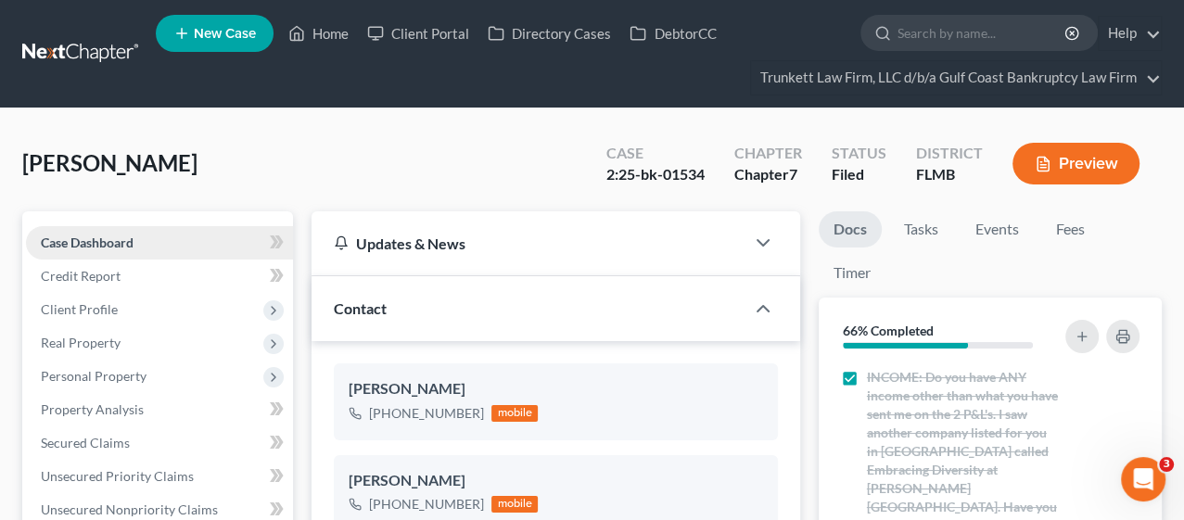
scroll to position [830, 0]
click at [85, 304] on span "Client Profile" at bounding box center [79, 309] width 77 height 16
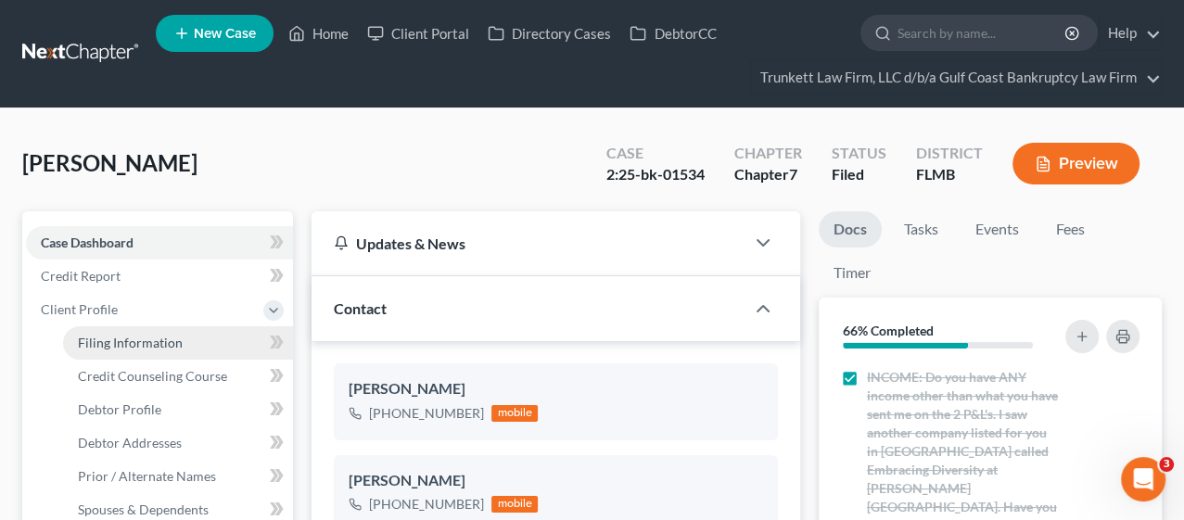
click at [107, 337] on span "Filing Information" at bounding box center [130, 343] width 105 height 16
select select "1"
select select "0"
select select "15"
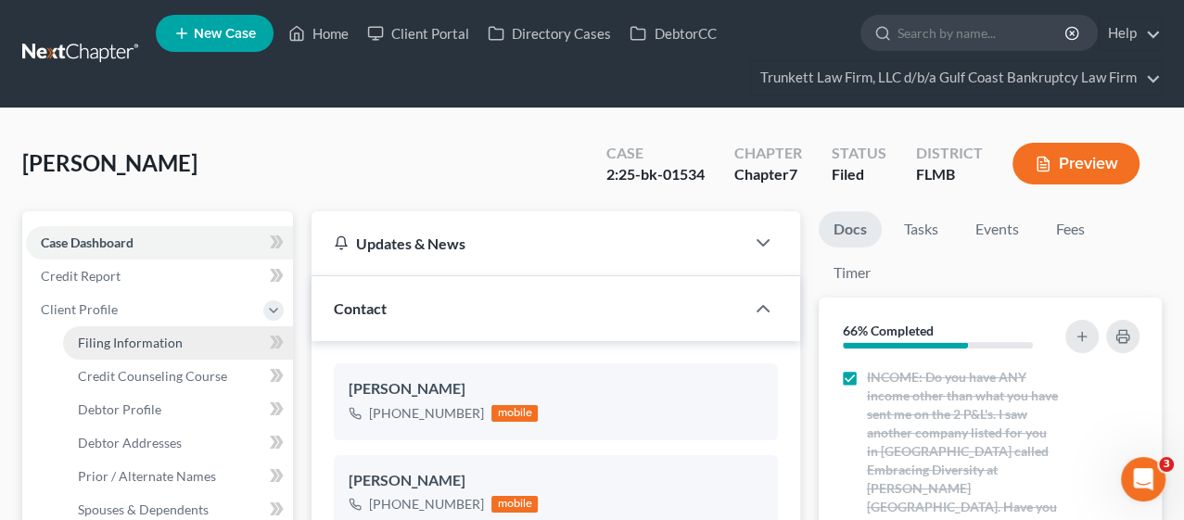
select select "0"
select select "9"
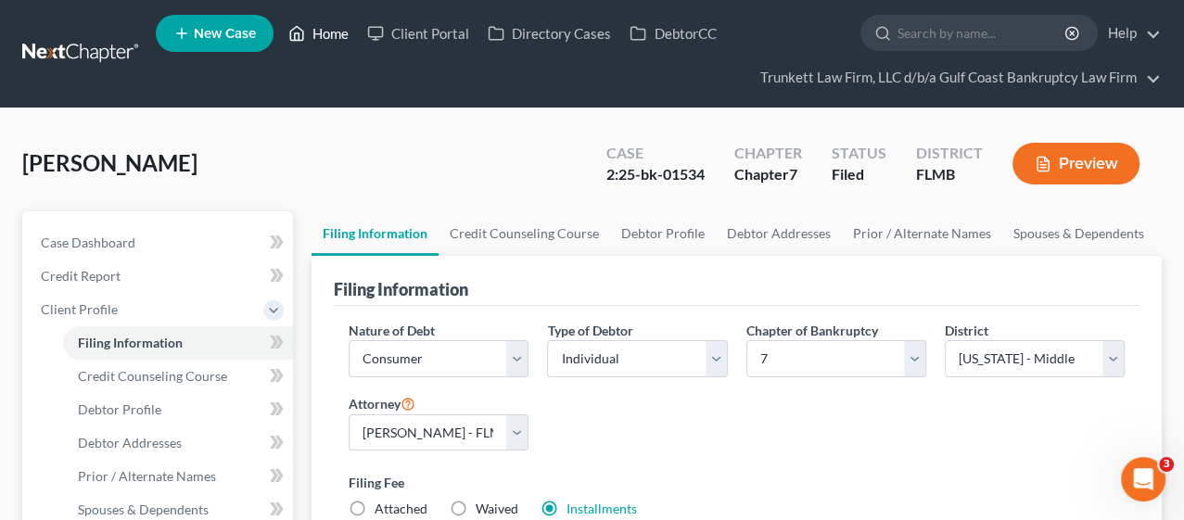
drag, startPoint x: 324, startPoint y: 32, endPoint x: 337, endPoint y: 38, distance: 14.5
click at [324, 32] on link "Home" at bounding box center [318, 33] width 79 height 33
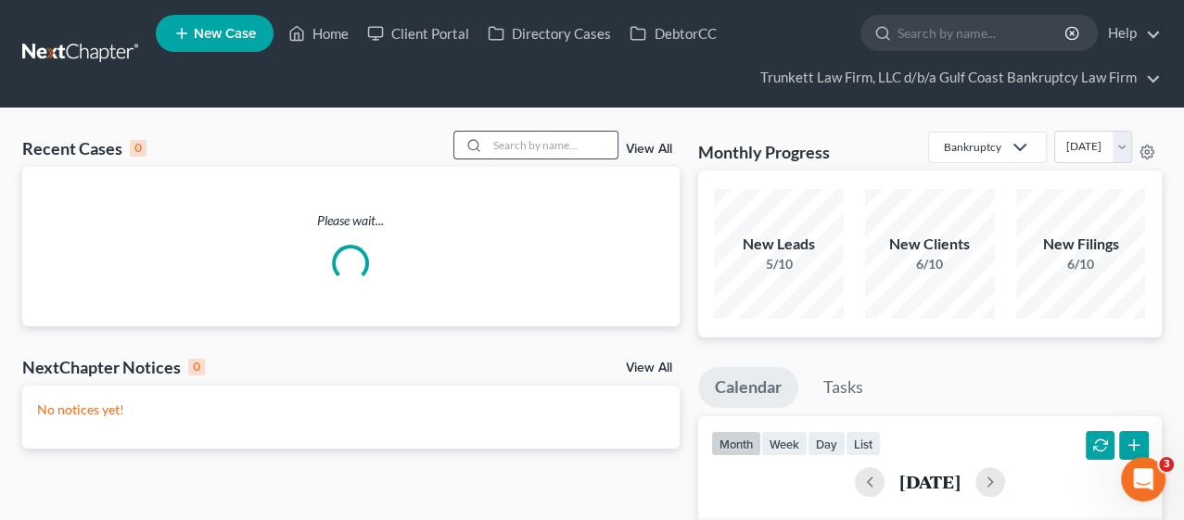
click at [497, 146] on input "search" at bounding box center [553, 145] width 130 height 27
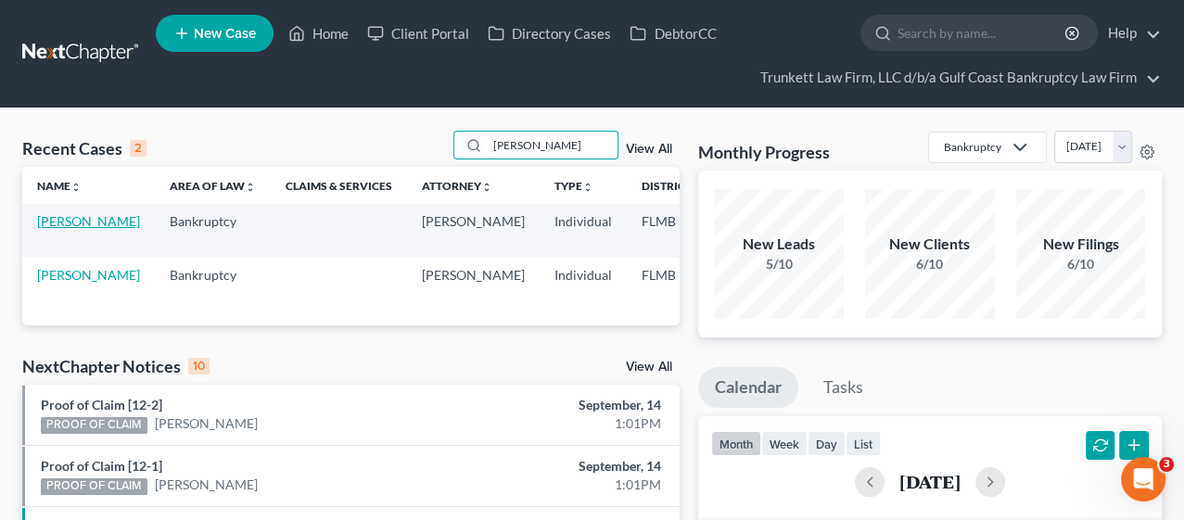
type input "[PERSON_NAME]"
click at [54, 229] on link "[PERSON_NAME]" at bounding box center [88, 221] width 103 height 16
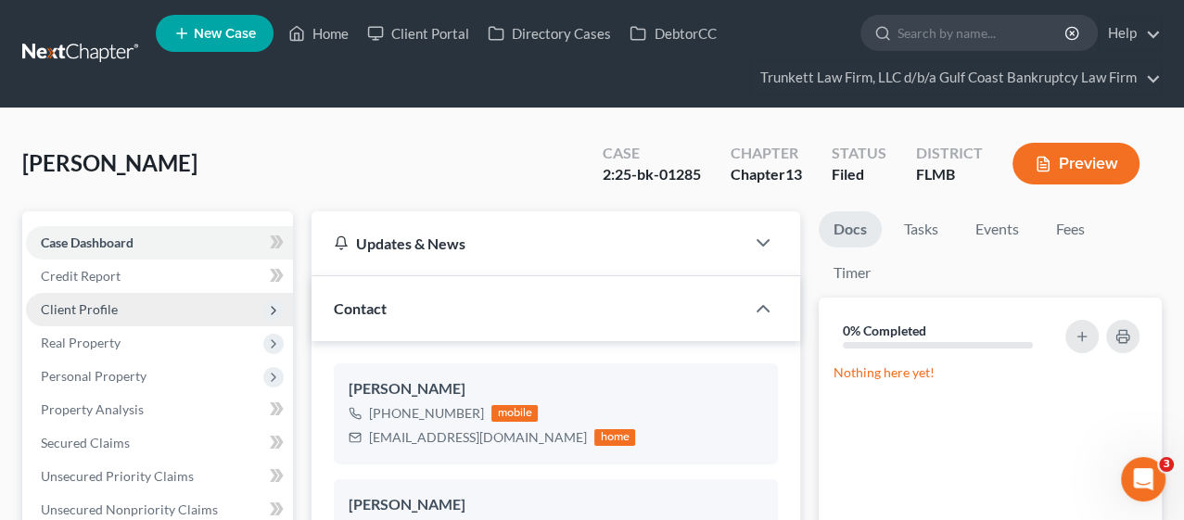
click at [112, 305] on span "Client Profile" at bounding box center [79, 309] width 77 height 16
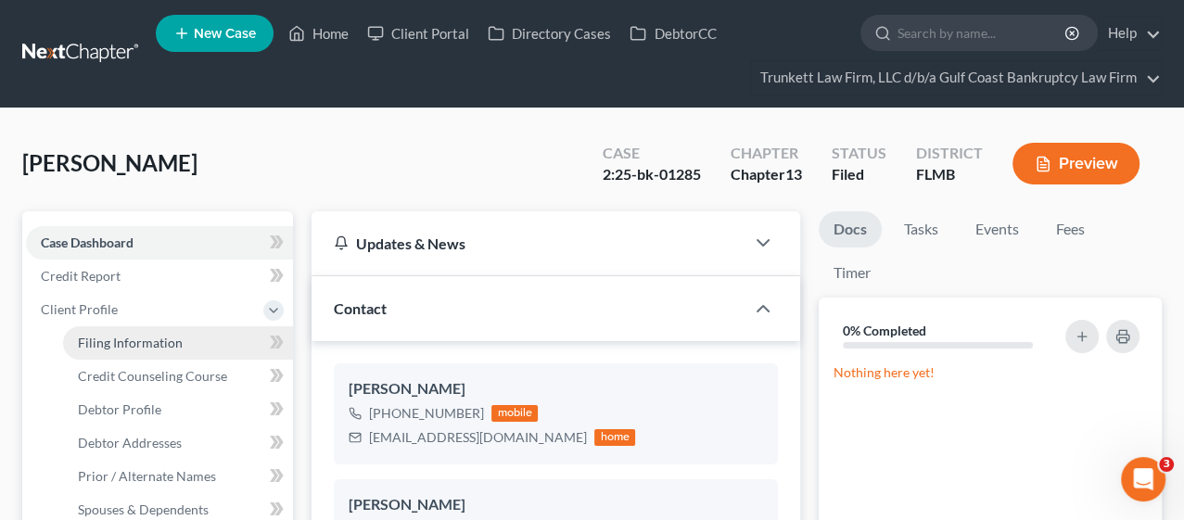
click at [118, 335] on span "Filing Information" at bounding box center [130, 343] width 105 height 16
select select "1"
select select "0"
select select "3"
select select "15"
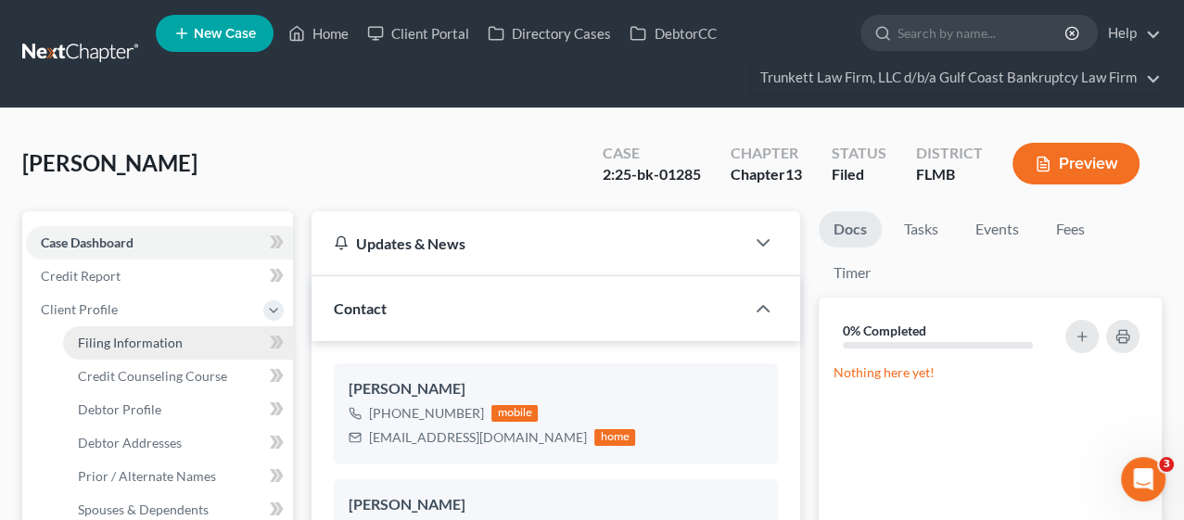
select select "0"
select select "9"
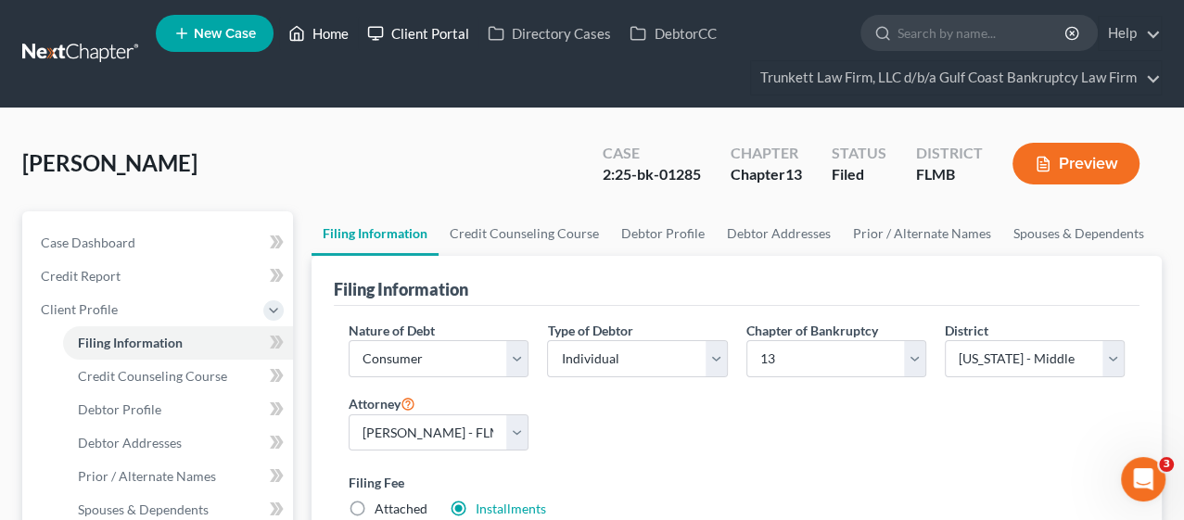
drag, startPoint x: 321, startPoint y: 26, endPoint x: 415, endPoint y: 27, distance: 94.6
click at [321, 25] on link "Home" at bounding box center [318, 33] width 79 height 33
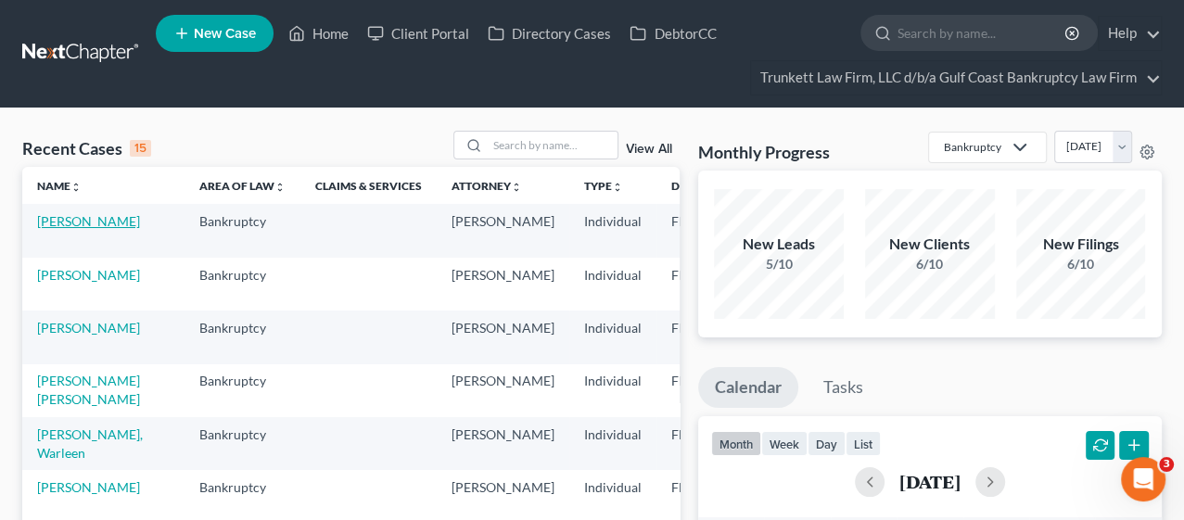
click at [54, 229] on link "[PERSON_NAME]" at bounding box center [88, 221] width 103 height 16
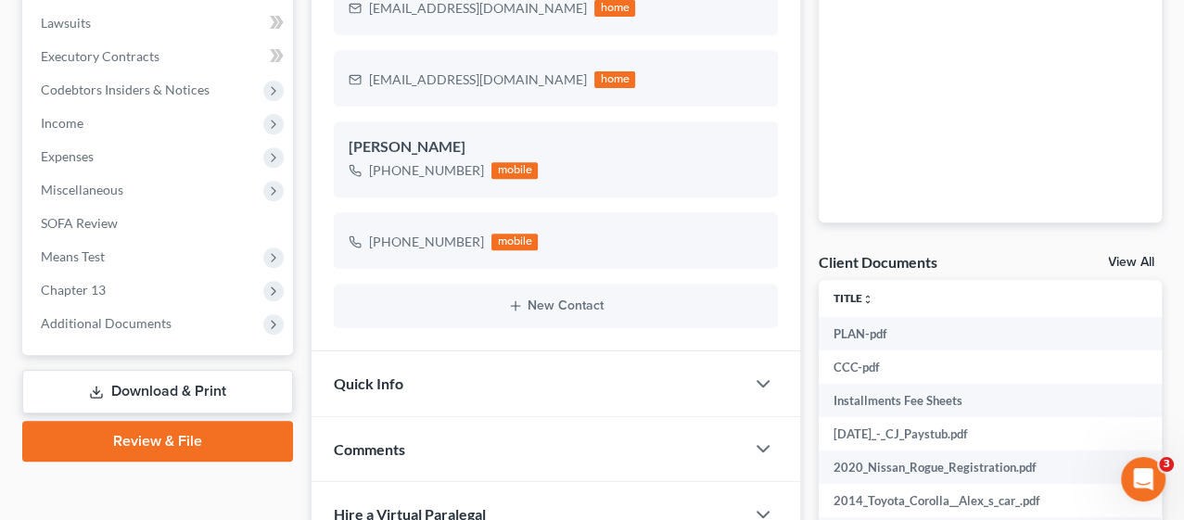
scroll to position [617, 0]
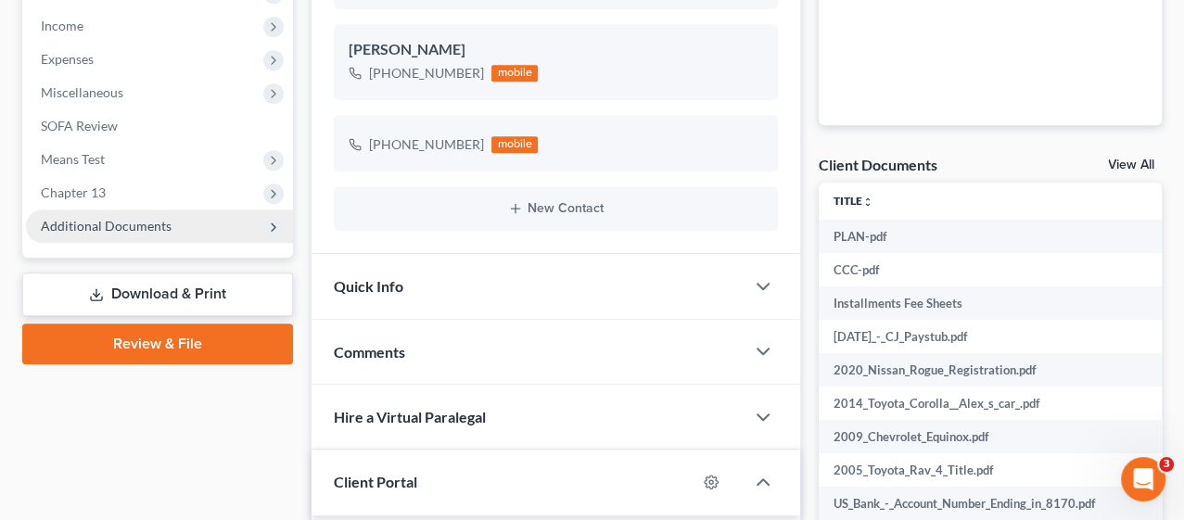
click at [76, 218] on span "Additional Documents" at bounding box center [106, 226] width 131 height 16
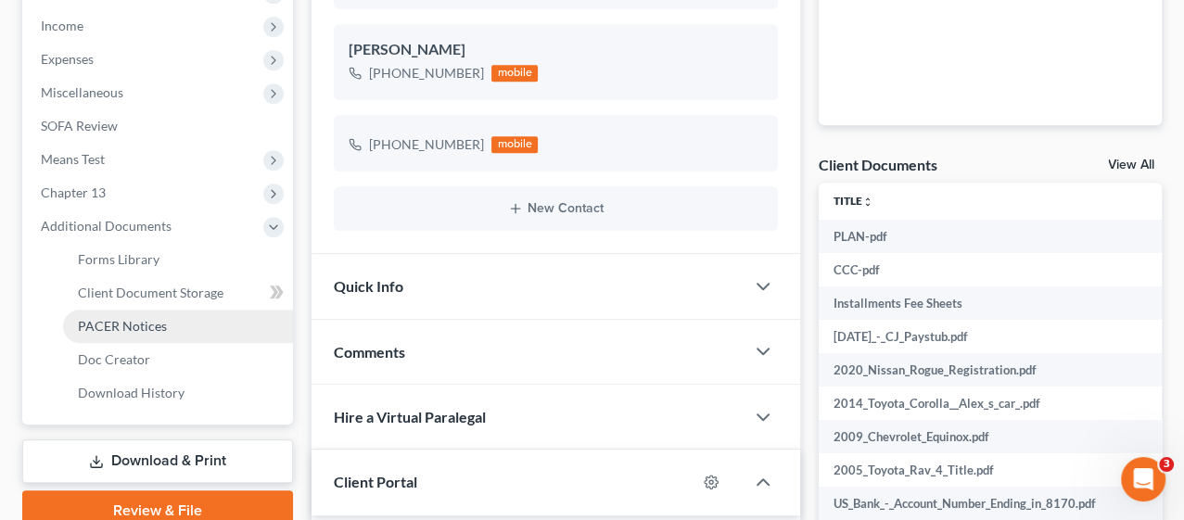
click at [109, 323] on span "PACER Notices" at bounding box center [122, 326] width 89 height 16
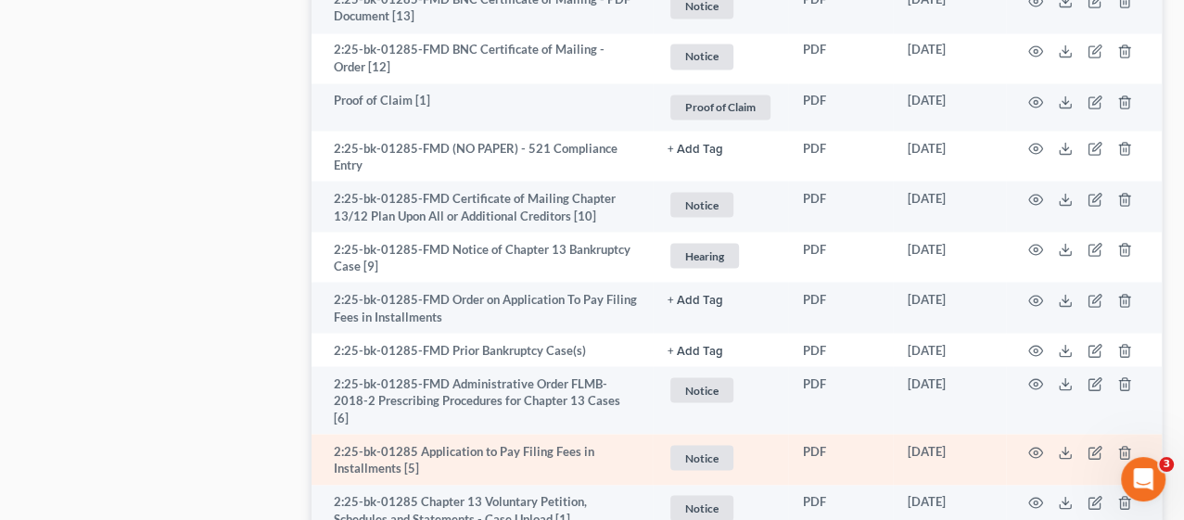
scroll to position [2472, 0]
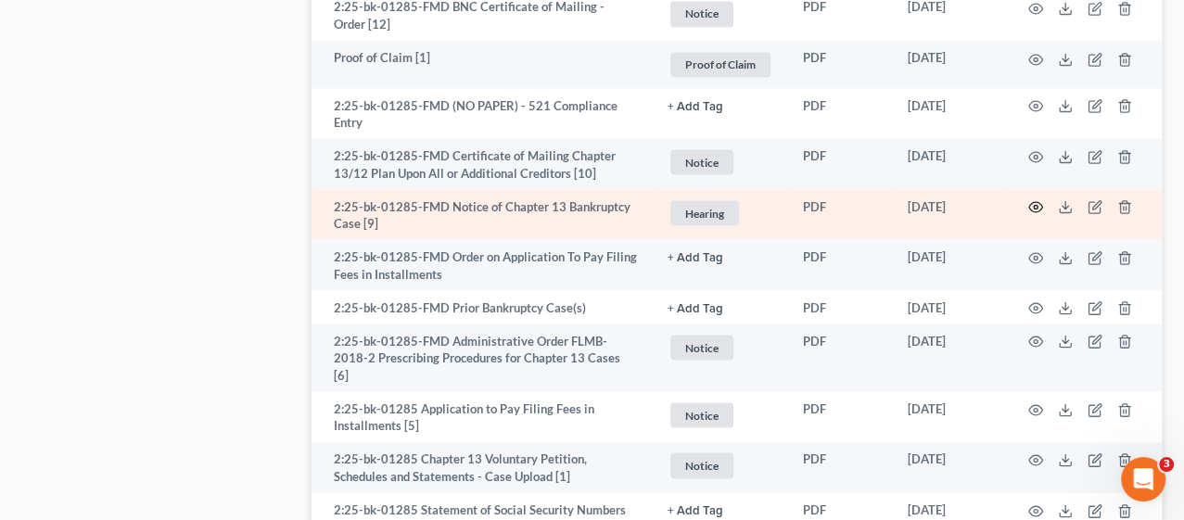
click at [1033, 205] on icon "button" at bounding box center [1035, 206] width 15 height 15
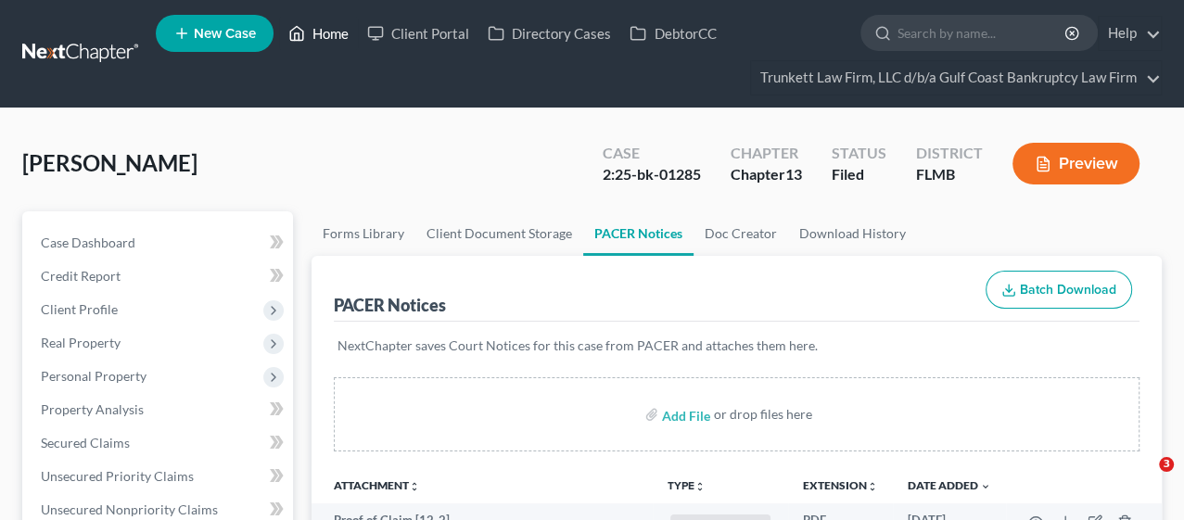
click at [326, 36] on link "Home" at bounding box center [318, 33] width 79 height 33
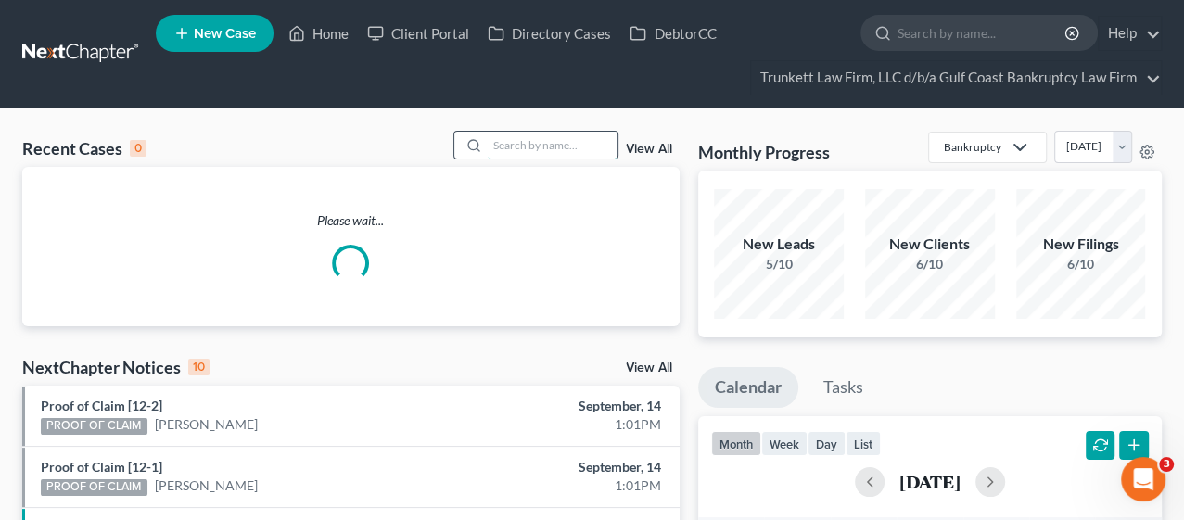
click at [510, 150] on input "search" at bounding box center [553, 145] width 130 height 27
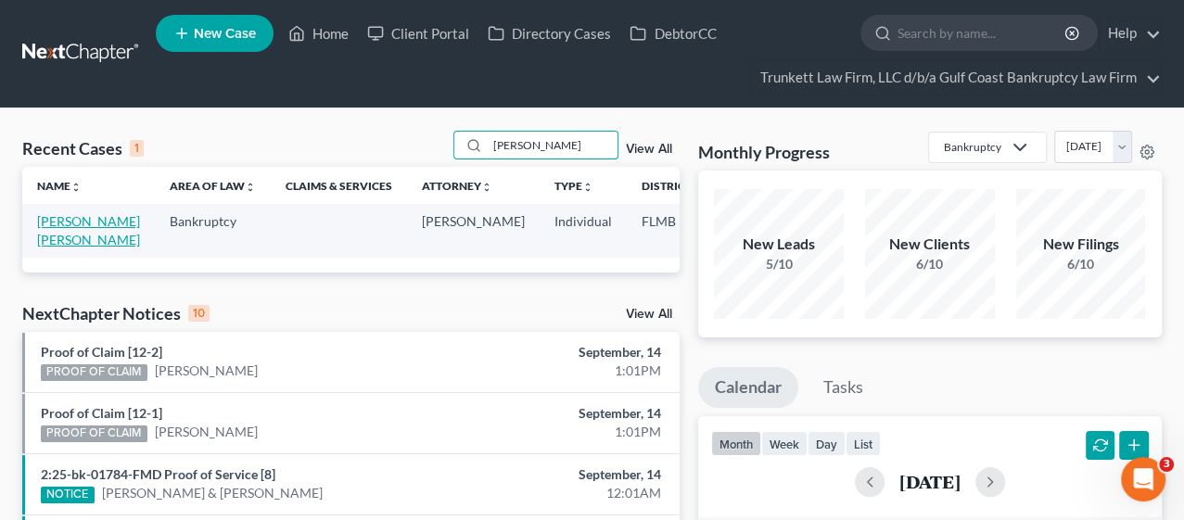
type input "REIL"
click at [51, 248] on link "Moran Reilly, Ellen" at bounding box center [88, 230] width 103 height 34
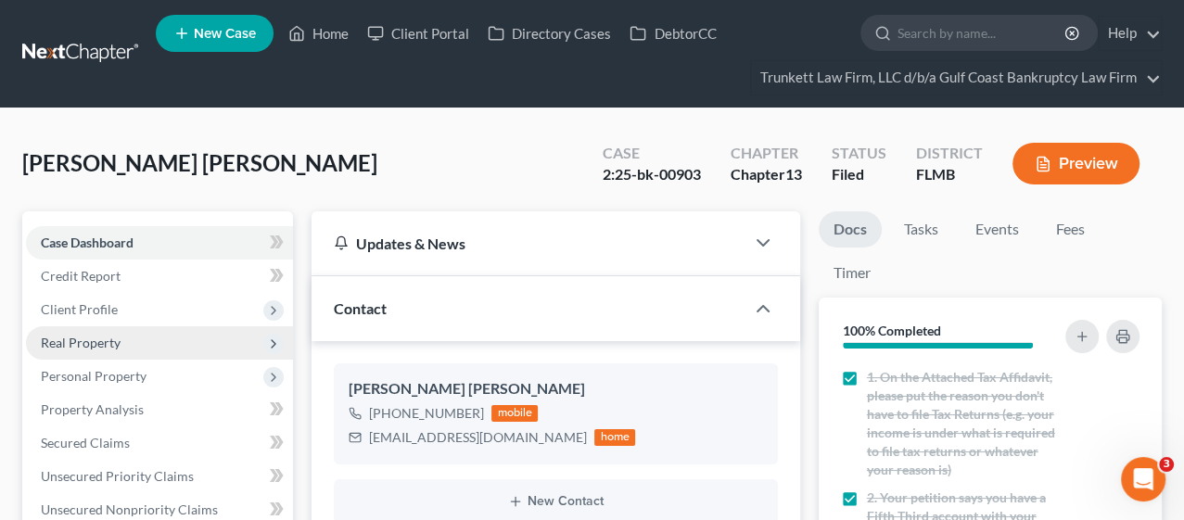
scroll to position [2098, 0]
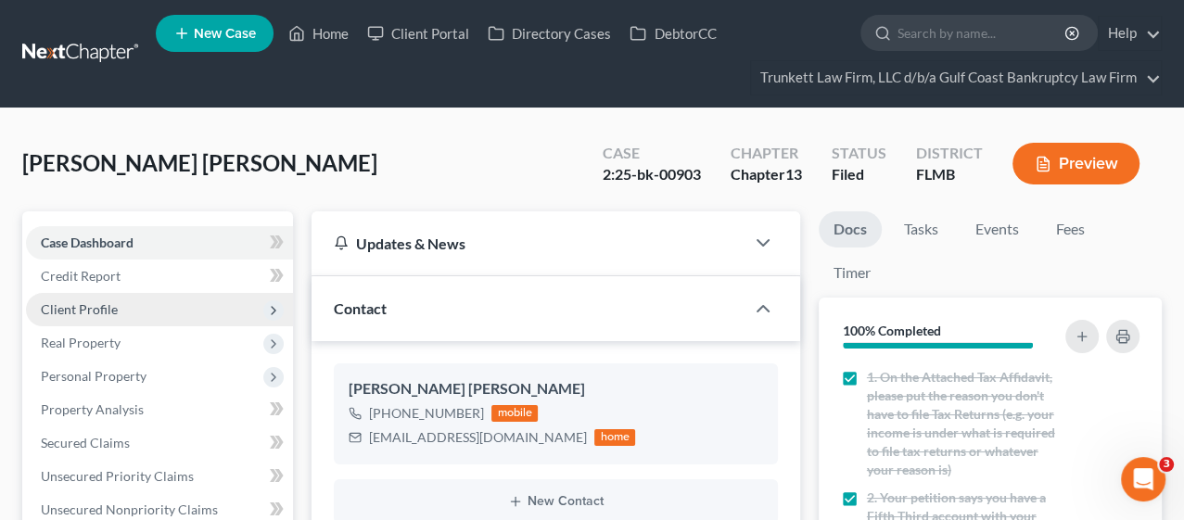
click at [108, 316] on span "Client Profile" at bounding box center [159, 309] width 267 height 33
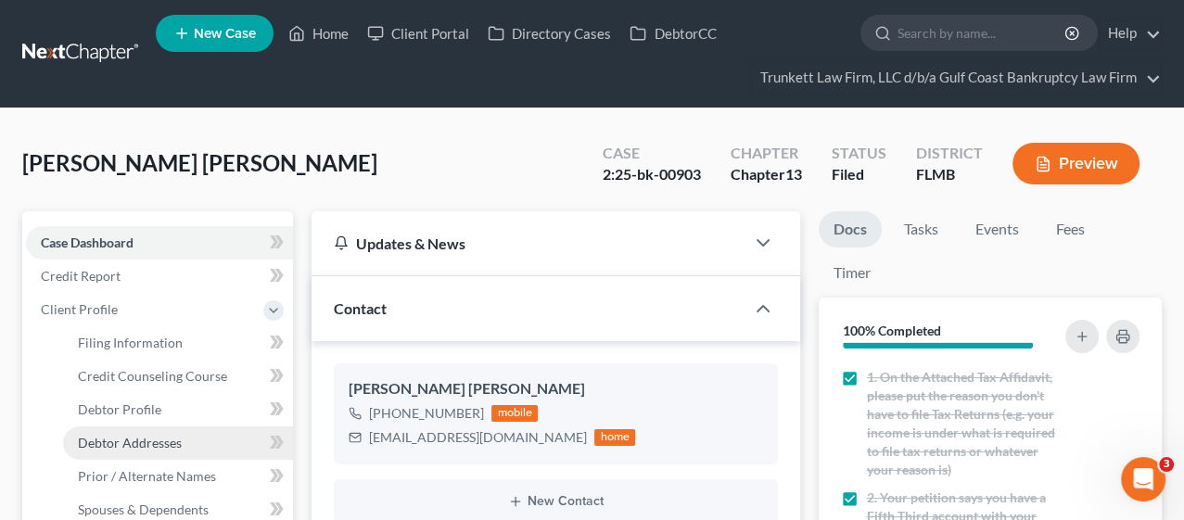
click at [115, 439] on span "Debtor Addresses" at bounding box center [130, 443] width 104 height 16
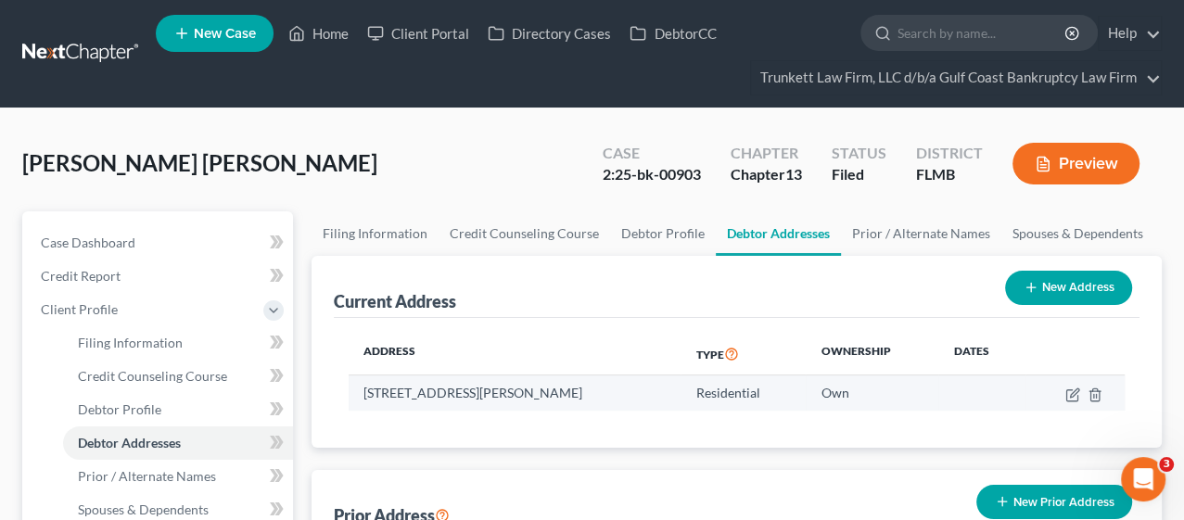
drag, startPoint x: 360, startPoint y: 388, endPoint x: 612, endPoint y: 397, distance: 252.3
click at [612, 397] on td "14671, Cantabria Dr., Fort Myers, FL 33905" at bounding box center [515, 392] width 332 height 35
copy td "14671, Cantabria Dr., Fort Myers, FL 33905"
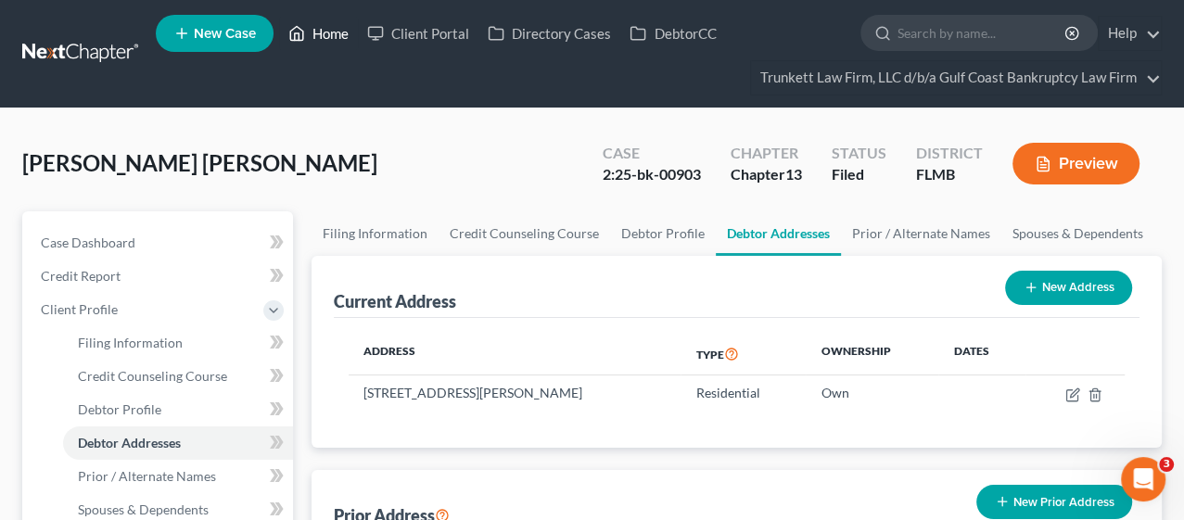
click at [334, 36] on link "Home" at bounding box center [318, 33] width 79 height 33
